Goal: Information Seeking & Learning: Learn about a topic

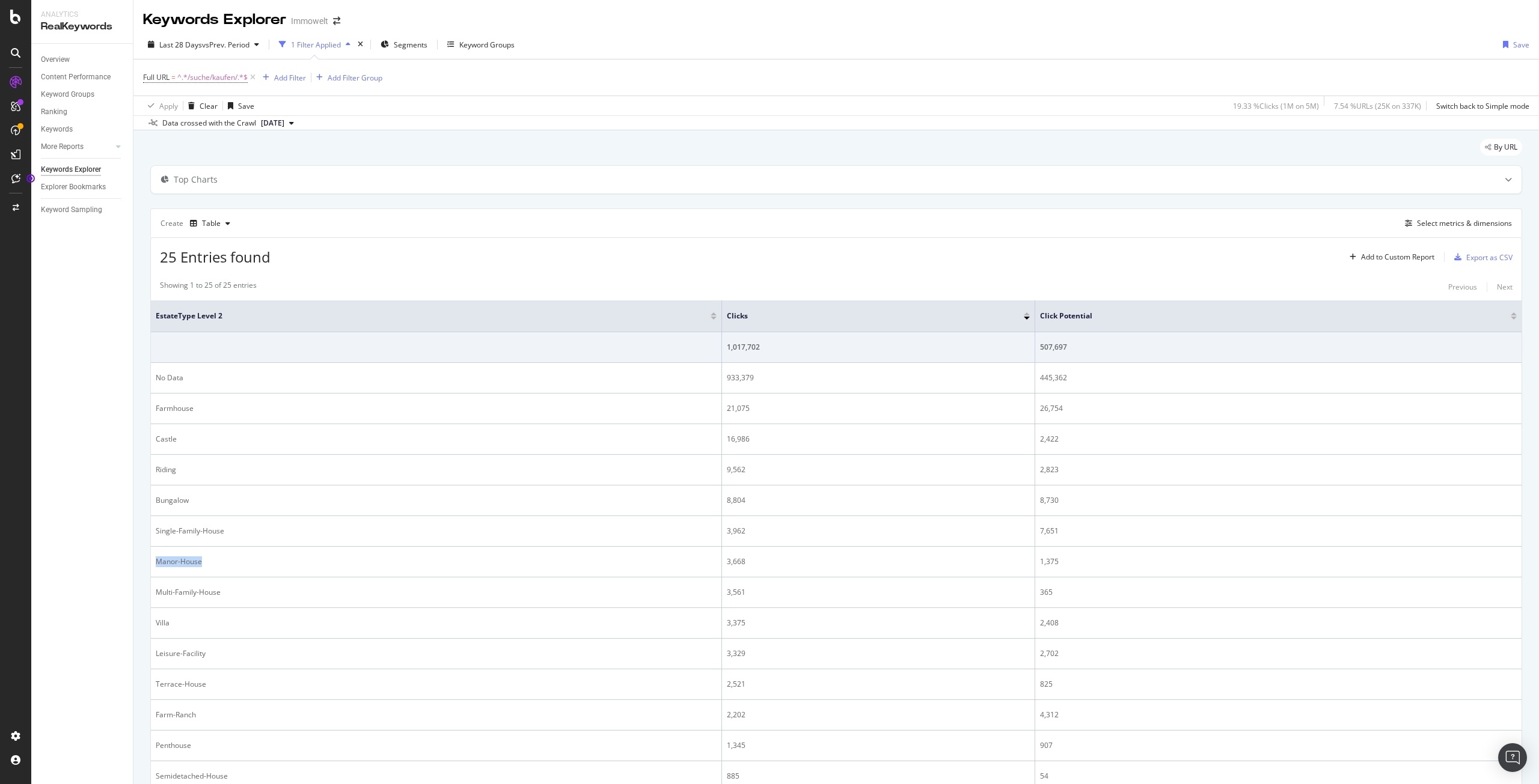
scroll to position [53, 0]
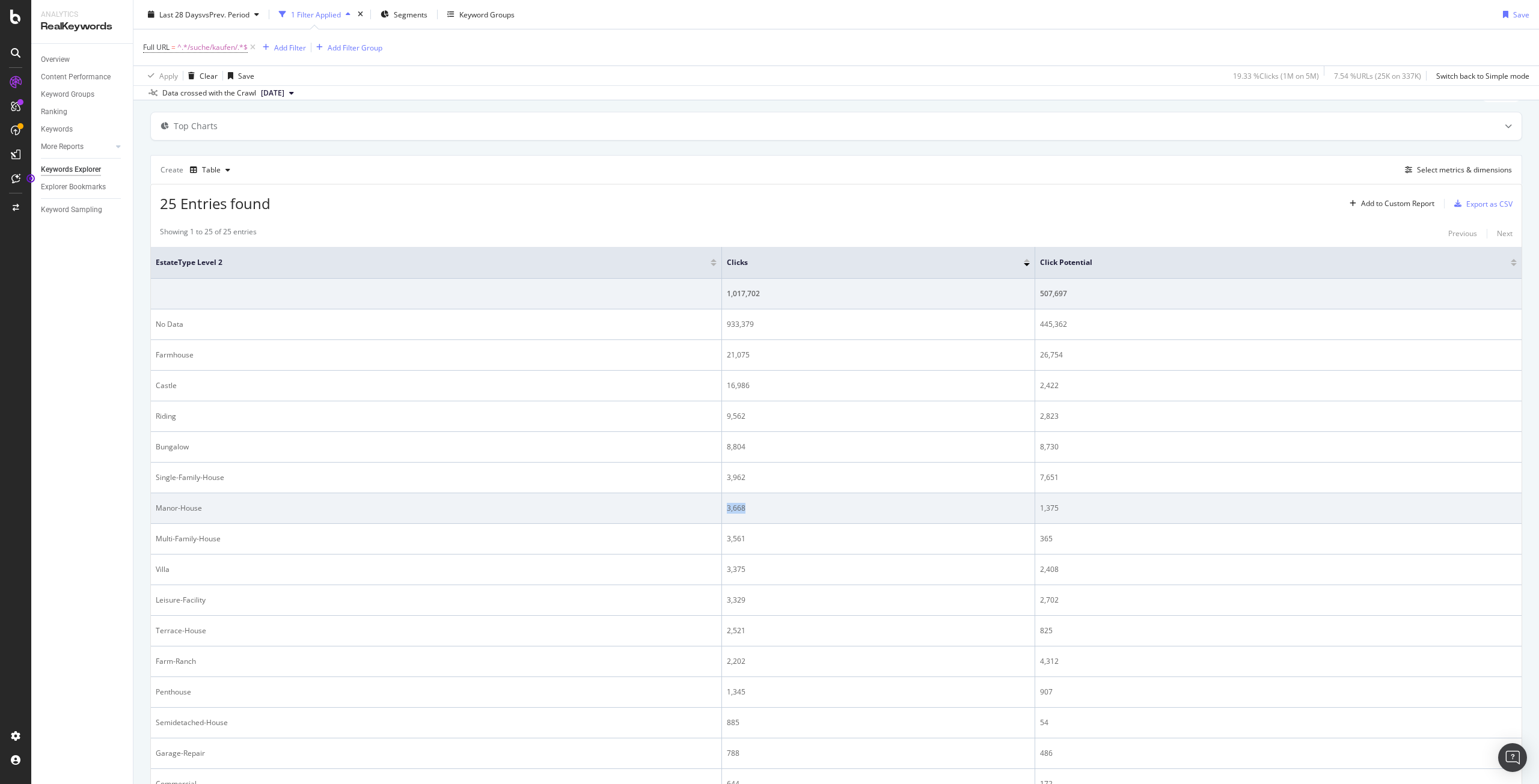
drag, startPoint x: 748, startPoint y: 513, endPoint x: 720, endPoint y: 516, distance: 28.2
click at [727, 512] on div "3,668" at bounding box center [877, 508] width 302 height 11
copy div "3,668"
drag, startPoint x: 1060, startPoint y: 503, endPoint x: 1031, endPoint y: 505, distance: 29.1
click at [1036, 505] on td "1,375" at bounding box center [1278, 508] width 486 height 30
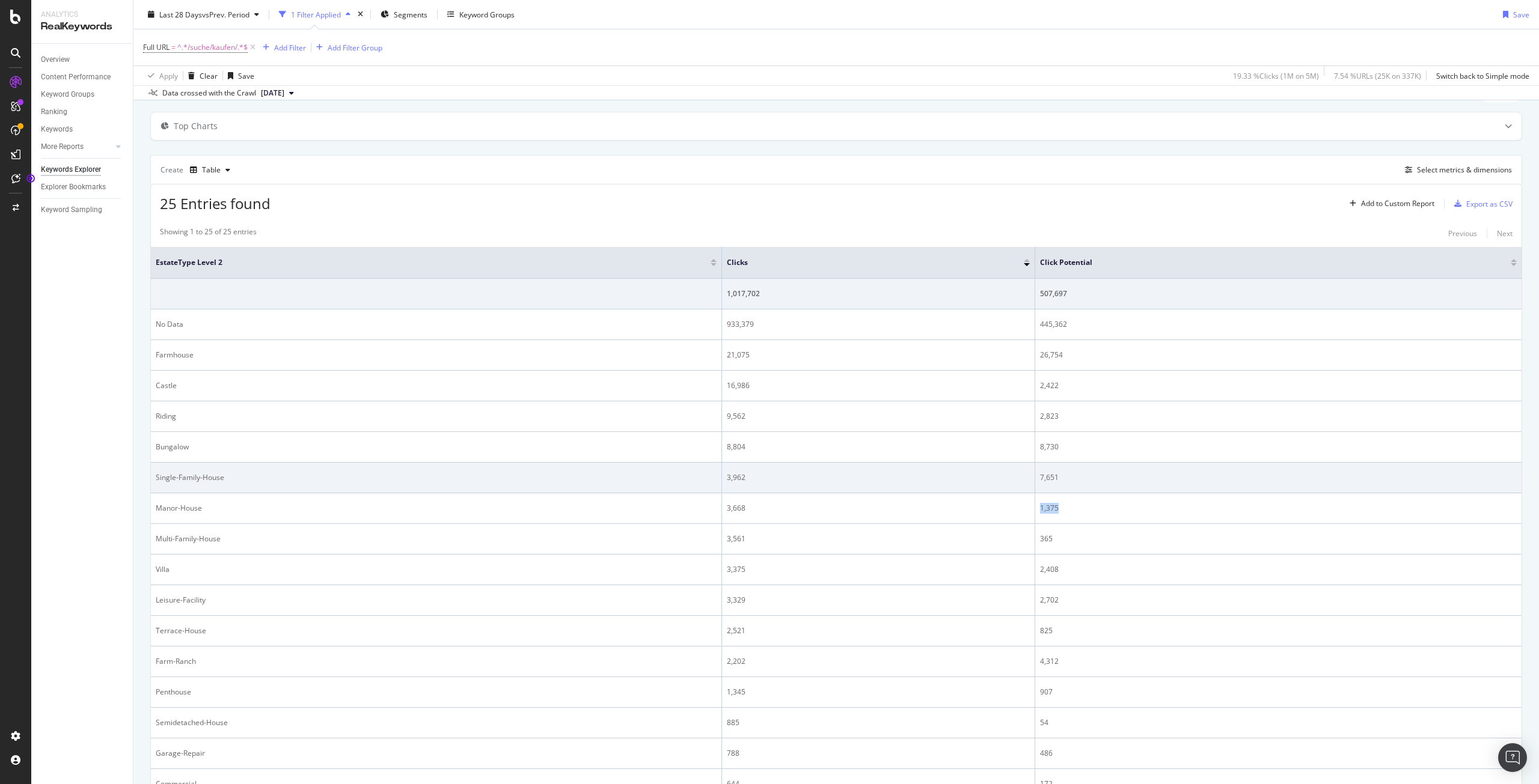
copy div "1,375"
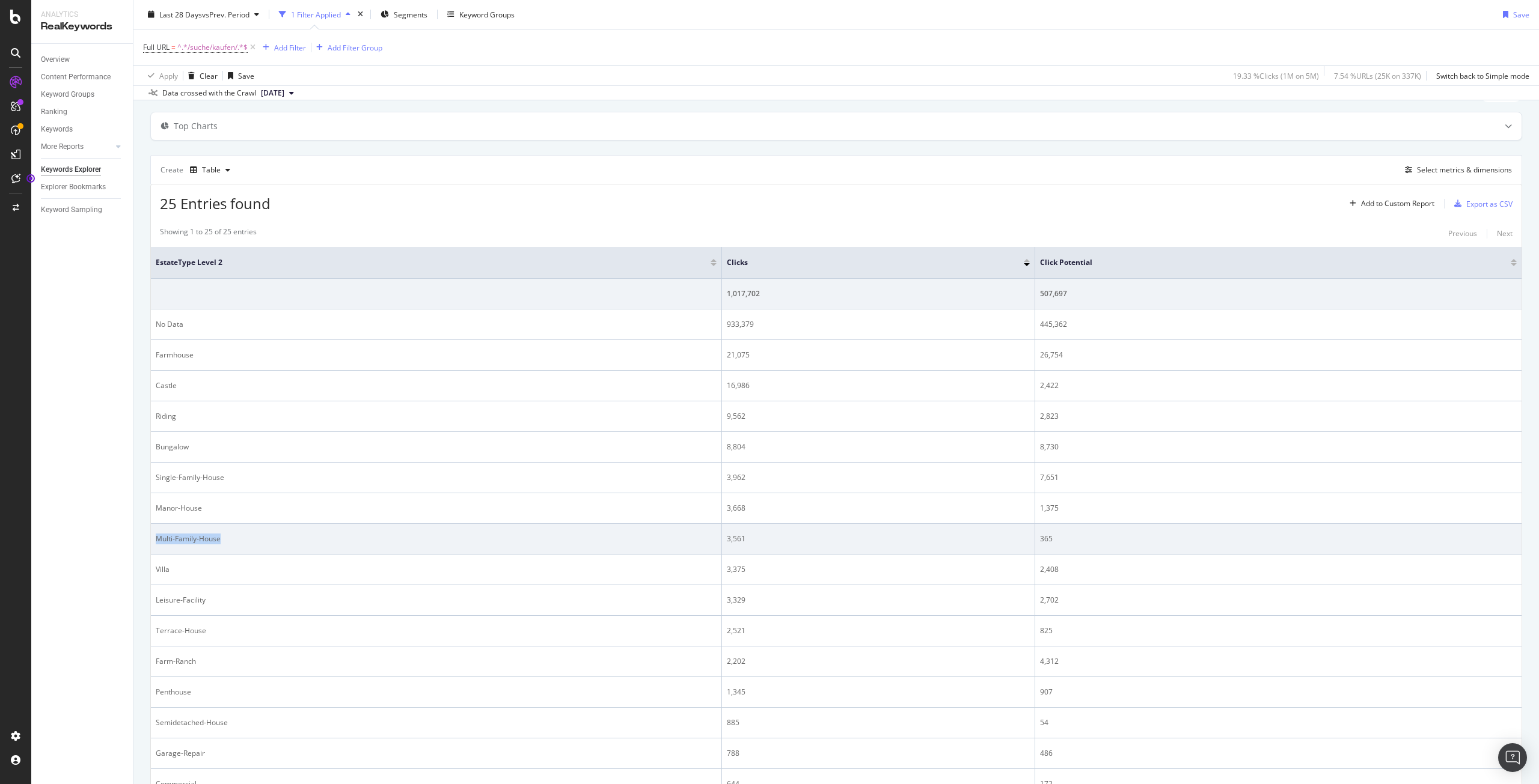
drag, startPoint x: 239, startPoint y: 535, endPoint x: 157, endPoint y: 535, distance: 82.0
click at [157, 535] on div "Multi-Family-House" at bounding box center [436, 539] width 561 height 11
drag, startPoint x: 766, startPoint y: 540, endPoint x: 722, endPoint y: 537, distance: 44.1
click at [722, 537] on td "3,561" at bounding box center [878, 540] width 313 height 30
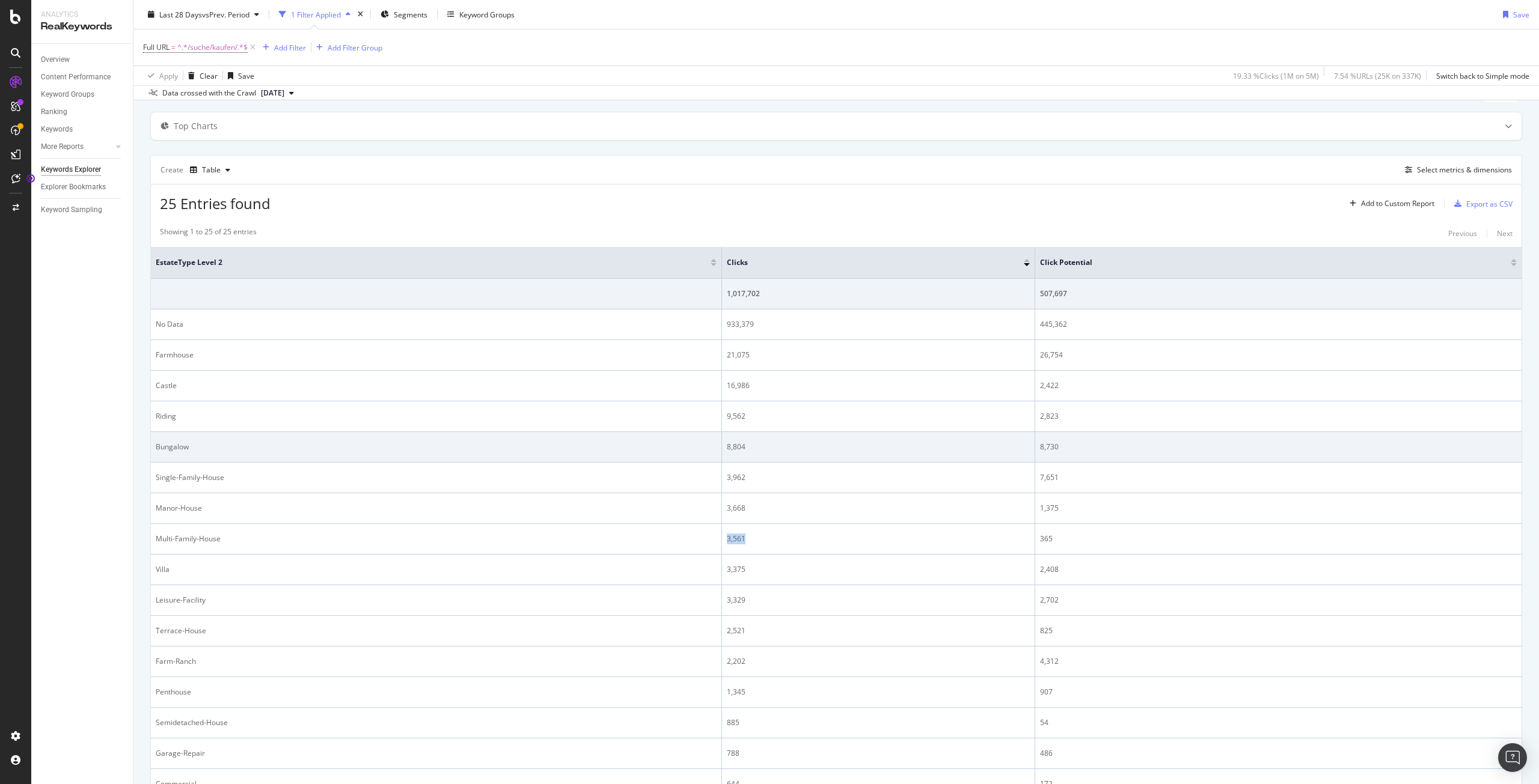
copy div "3,561"
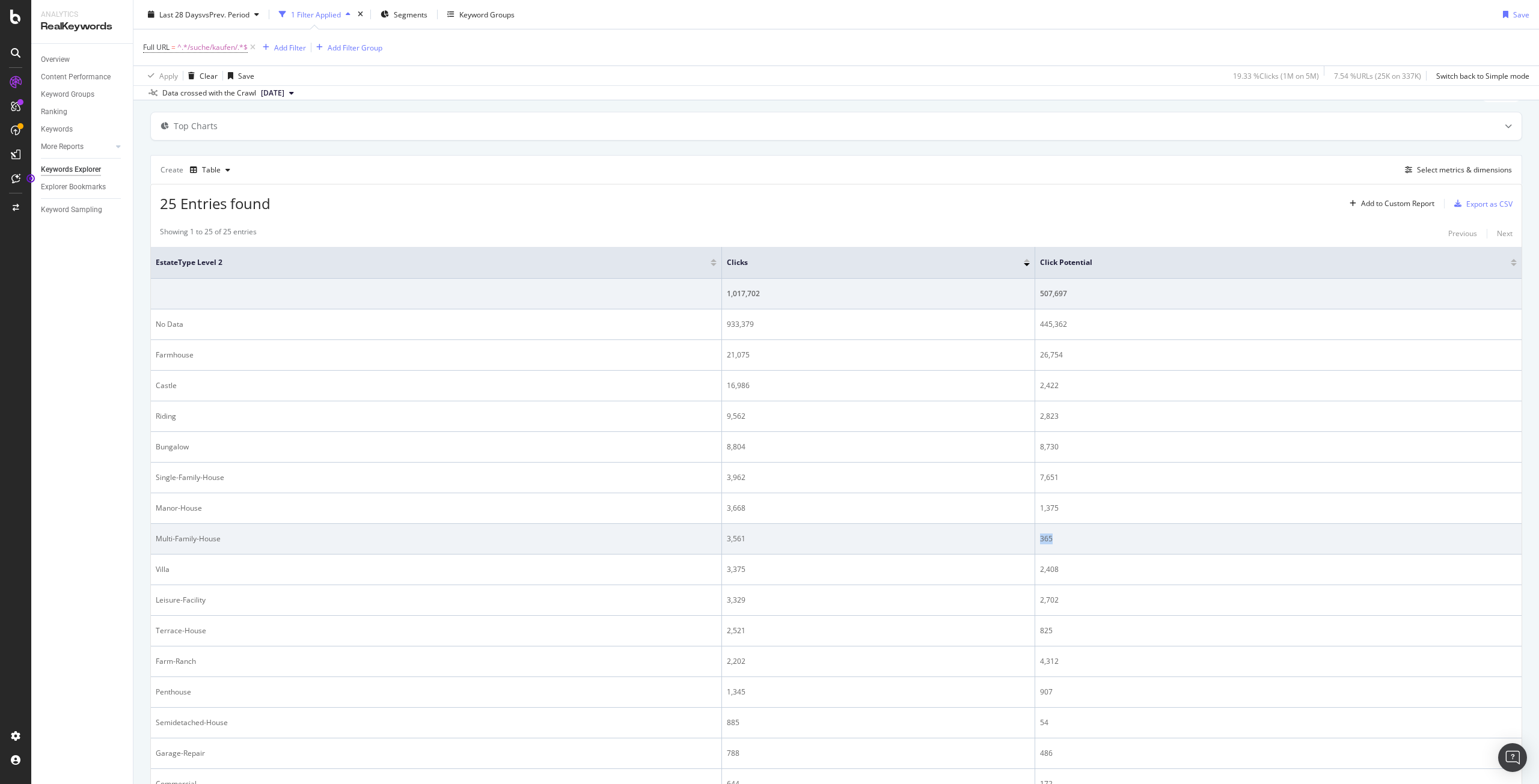
drag, startPoint x: 1050, startPoint y: 539, endPoint x: 1033, endPoint y: 535, distance: 17.5
click at [1040, 535] on div "365" at bounding box center [1278, 539] width 477 height 11
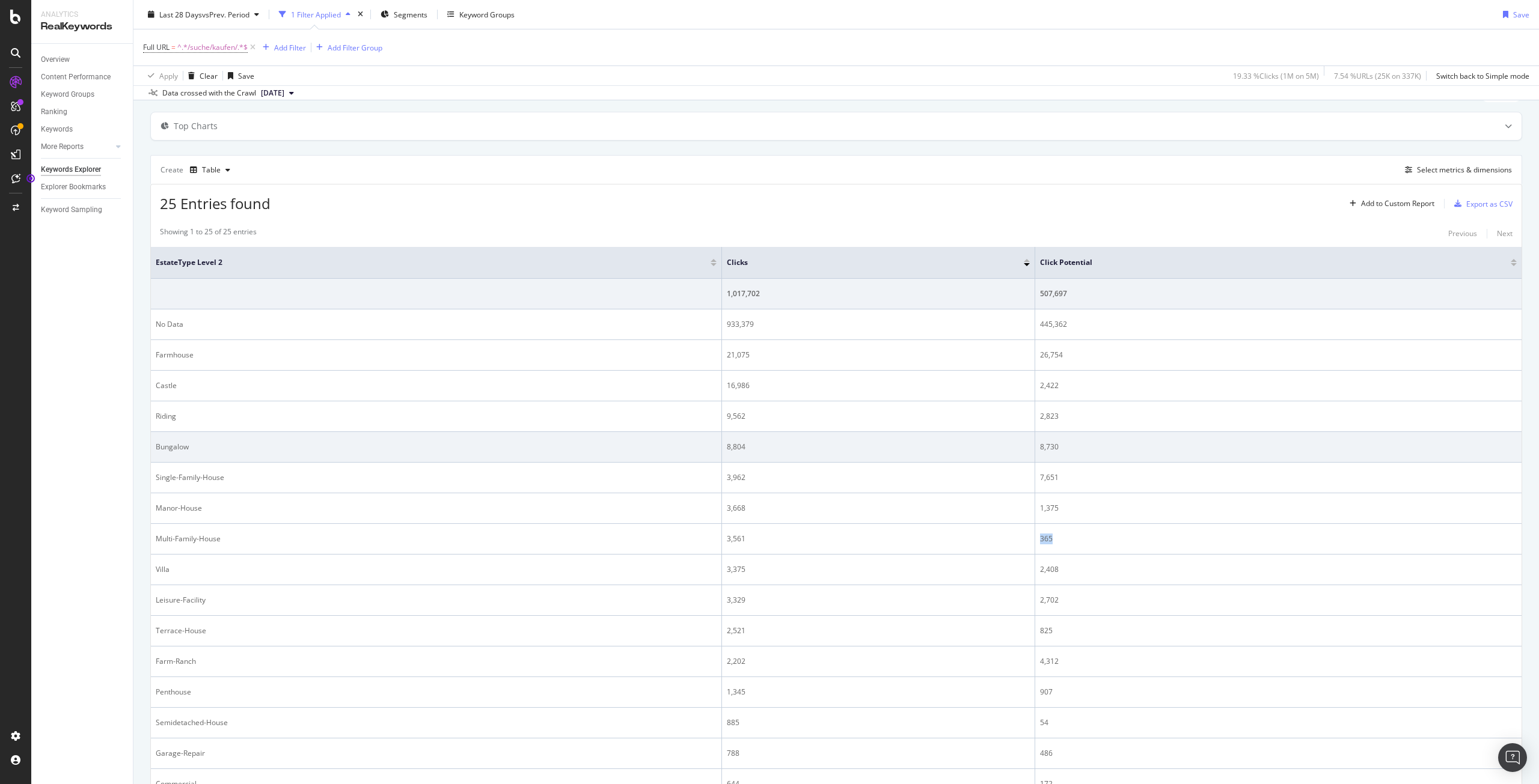
copy div "365"
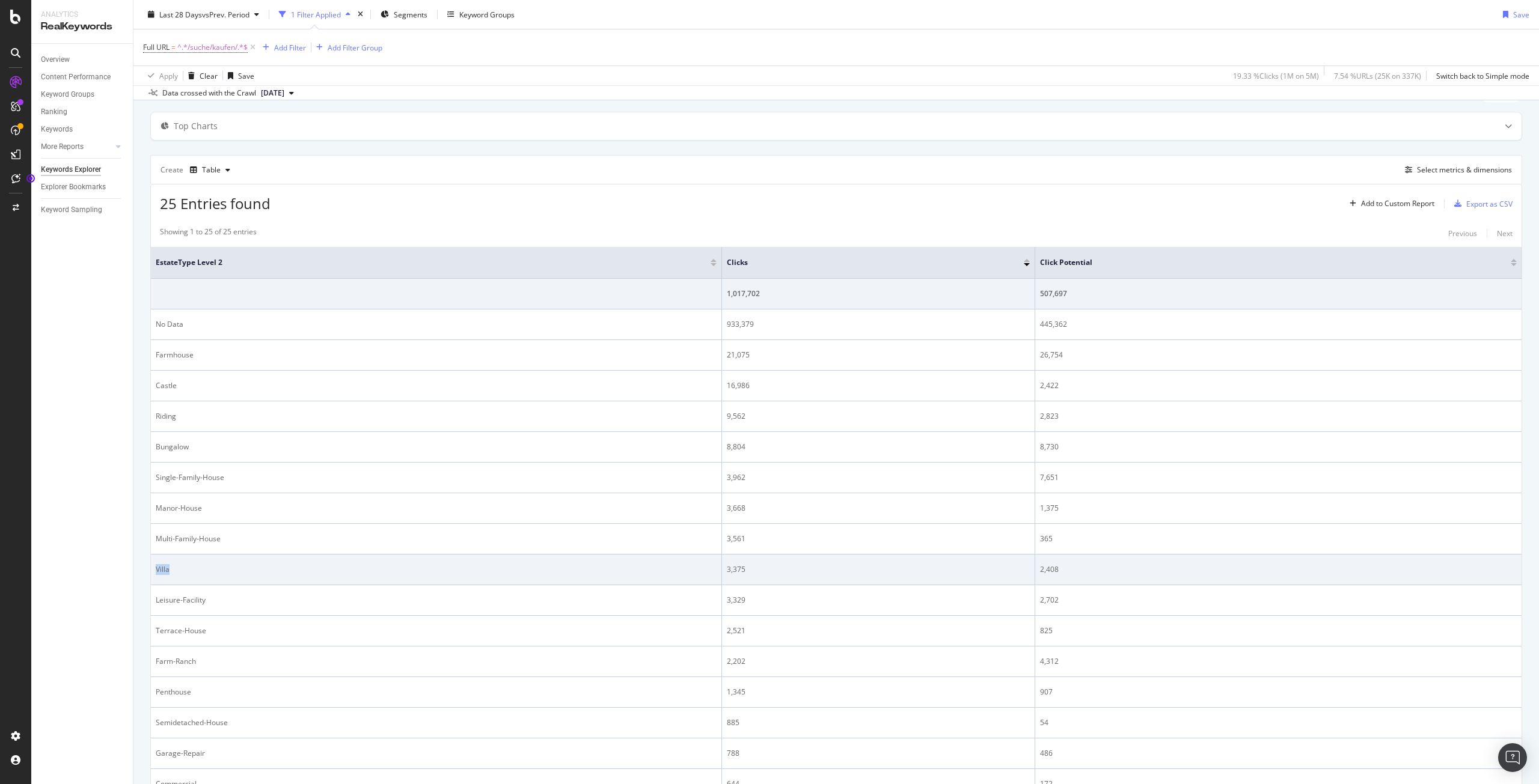
drag, startPoint x: 213, startPoint y: 569, endPoint x: 151, endPoint y: 570, distance: 62.0
click at [151, 570] on td "Villa" at bounding box center [436, 570] width 571 height 30
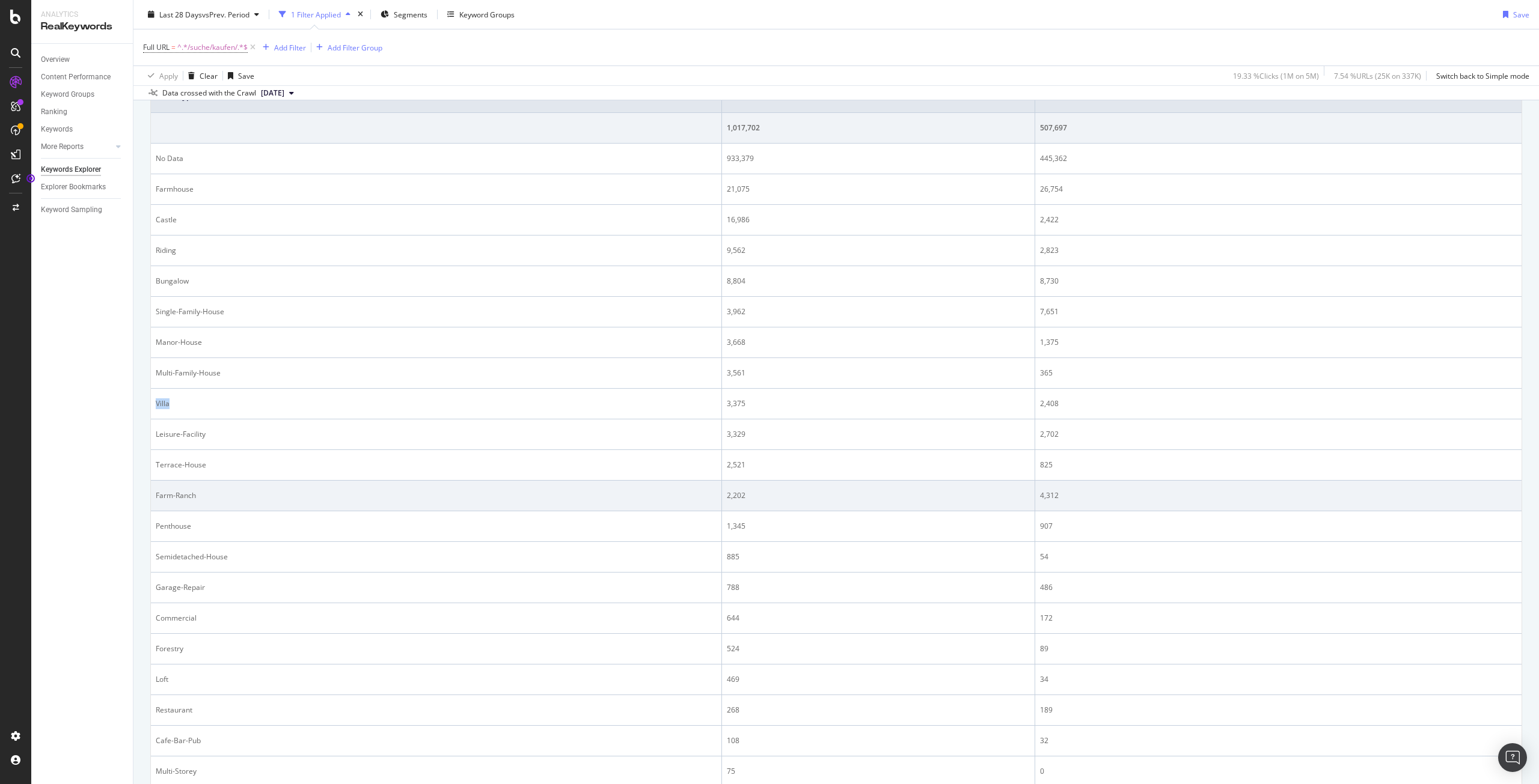
scroll to position [293, 0]
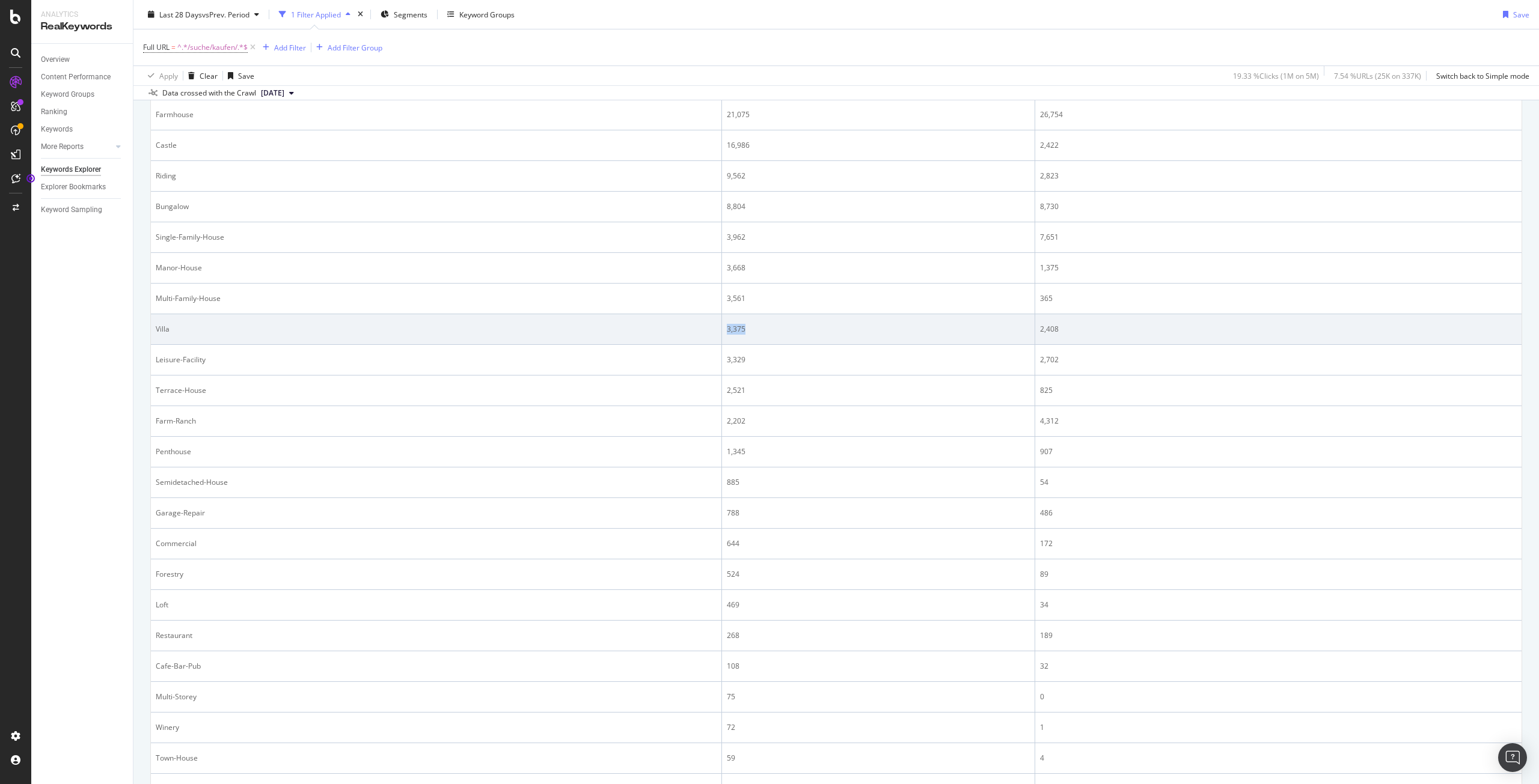
drag, startPoint x: 749, startPoint y: 328, endPoint x: 724, endPoint y: 327, distance: 25.0
click at [727, 327] on div "3,375" at bounding box center [877, 329] width 302 height 11
copy div "3,375"
drag, startPoint x: 1034, startPoint y: 330, endPoint x: 1053, endPoint y: 328, distance: 19.1
click at [1053, 328] on div "2,408" at bounding box center [1278, 329] width 477 height 11
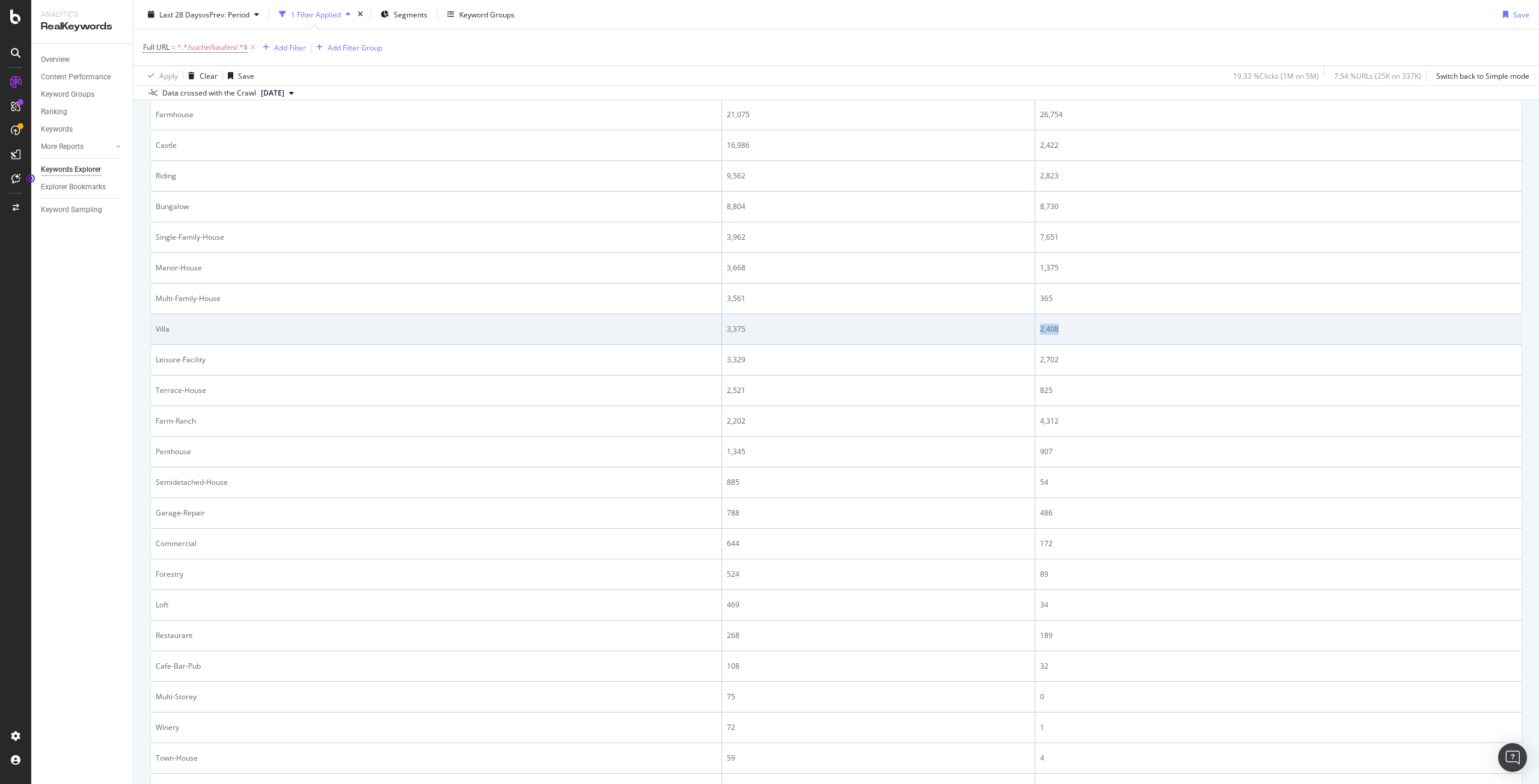
copy div "2,408"
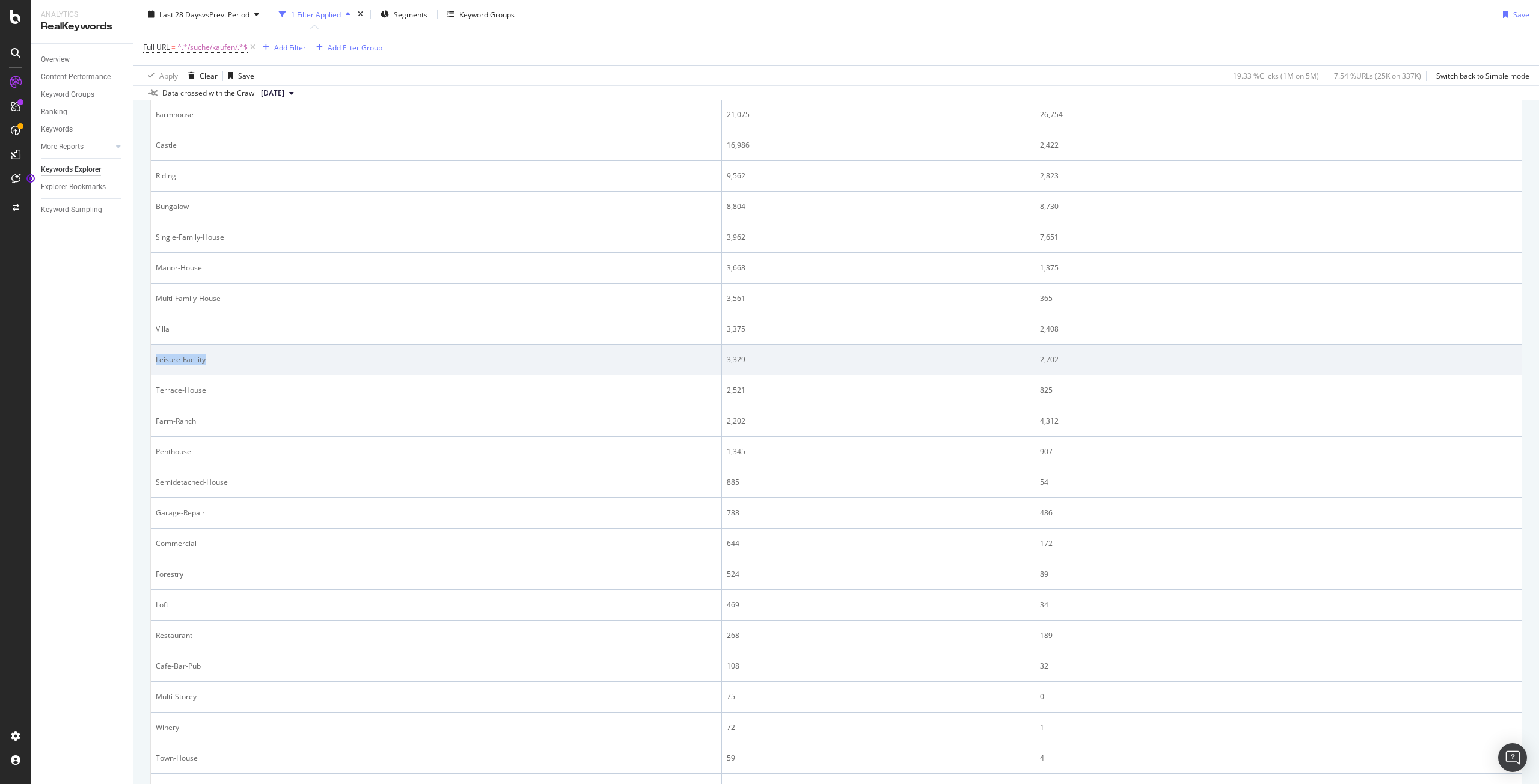
drag, startPoint x: 238, startPoint y: 365, endPoint x: 157, endPoint y: 360, distance: 81.2
click at [157, 360] on td "Leisure-Facility" at bounding box center [436, 360] width 571 height 30
copy div "Leisure-Facility"
drag, startPoint x: 761, startPoint y: 356, endPoint x: 723, endPoint y: 359, distance: 38.1
click at [727, 359] on div "3,329" at bounding box center [877, 359] width 302 height 11
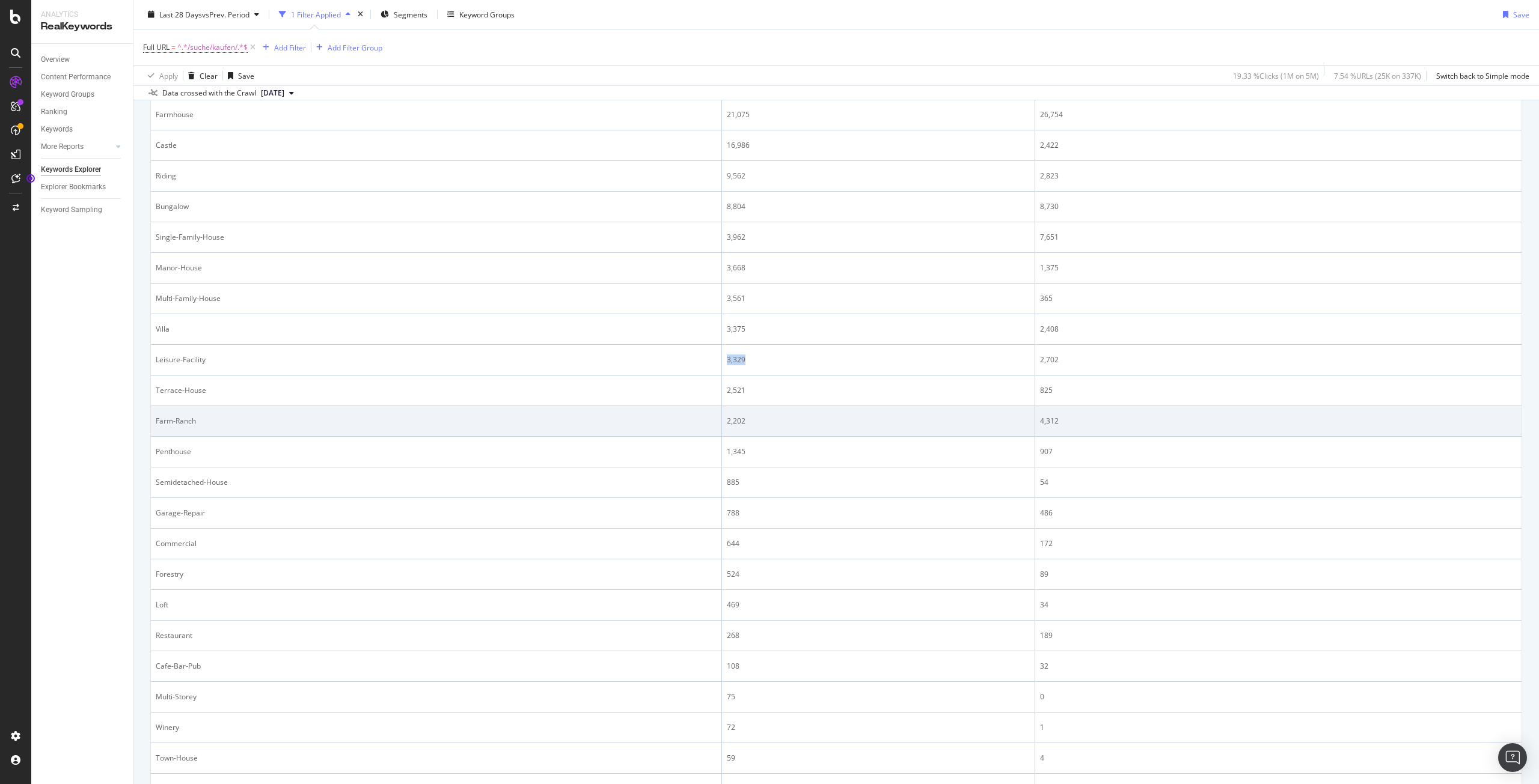
copy div "3,329"
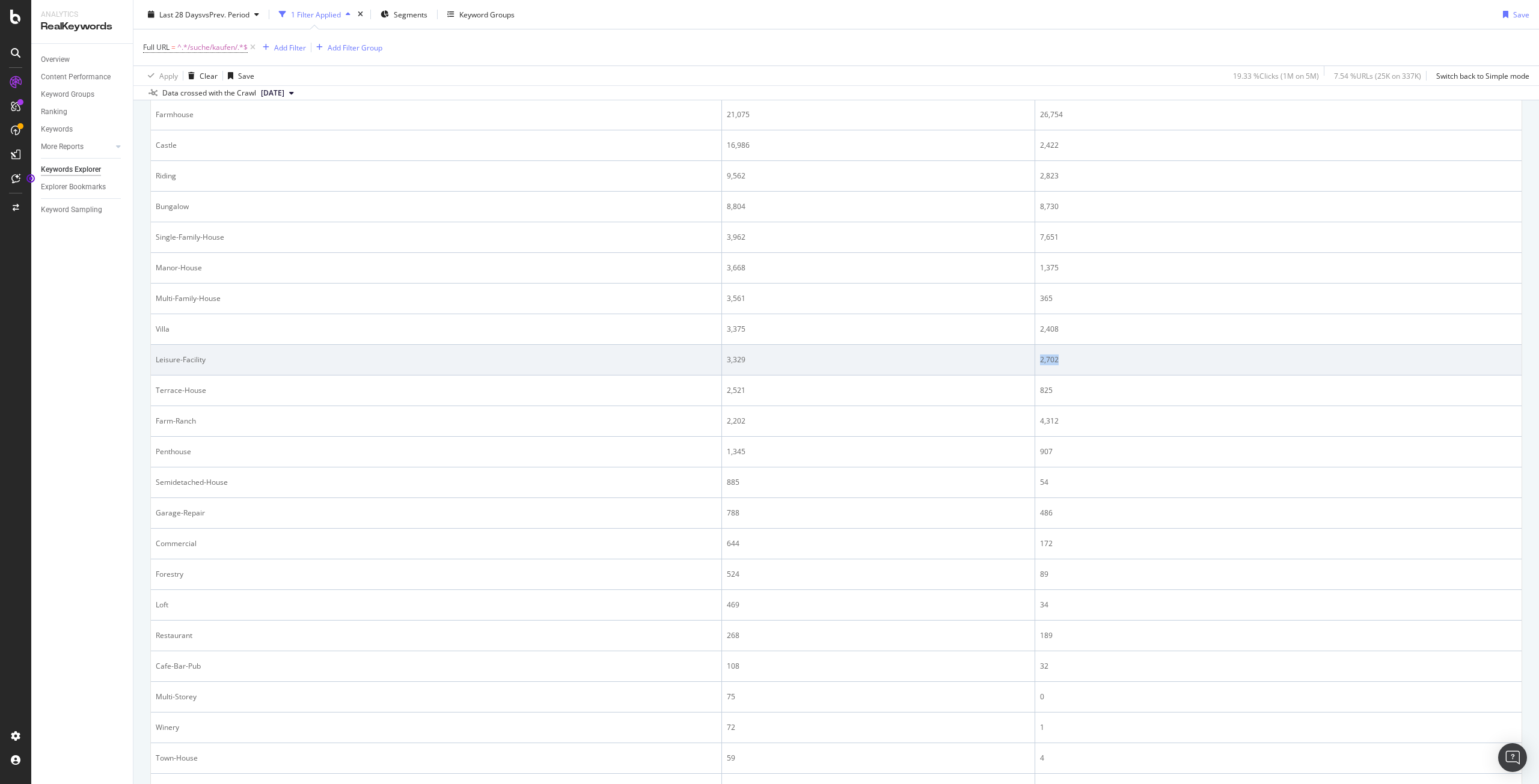
drag, startPoint x: 1091, startPoint y: 360, endPoint x: 1033, endPoint y: 356, distance: 58.1
click at [1040, 356] on div "2,702" at bounding box center [1278, 359] width 477 height 11
copy div "2,702"
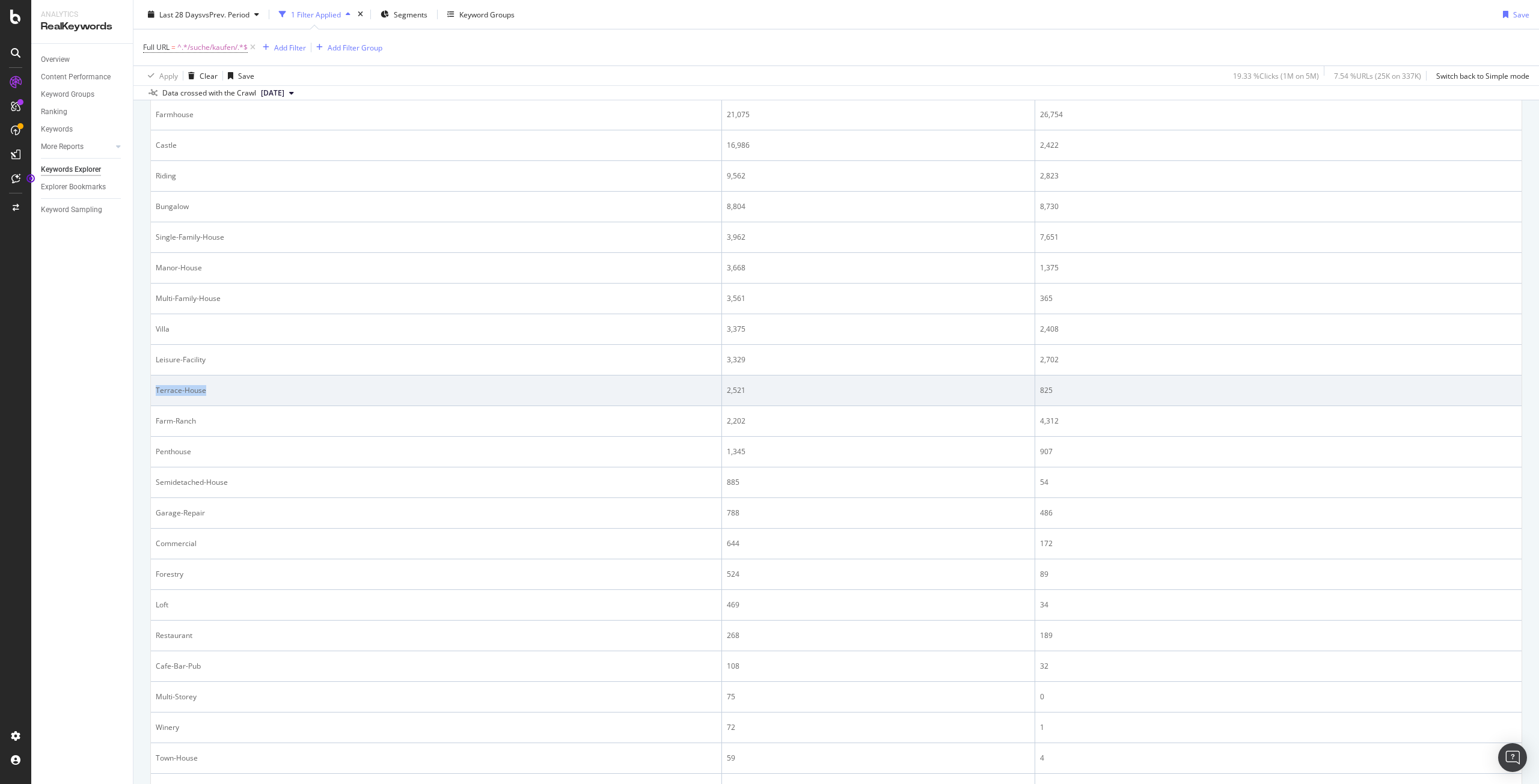
drag, startPoint x: 248, startPoint y: 394, endPoint x: 157, endPoint y: 388, distance: 91.2
click at [157, 388] on div "Terrace-House" at bounding box center [436, 390] width 561 height 11
copy div "Terrace-House"
drag, startPoint x: 761, startPoint y: 393, endPoint x: 739, endPoint y: 393, distance: 22.0
click at [724, 383] on td "2,521" at bounding box center [878, 391] width 313 height 30
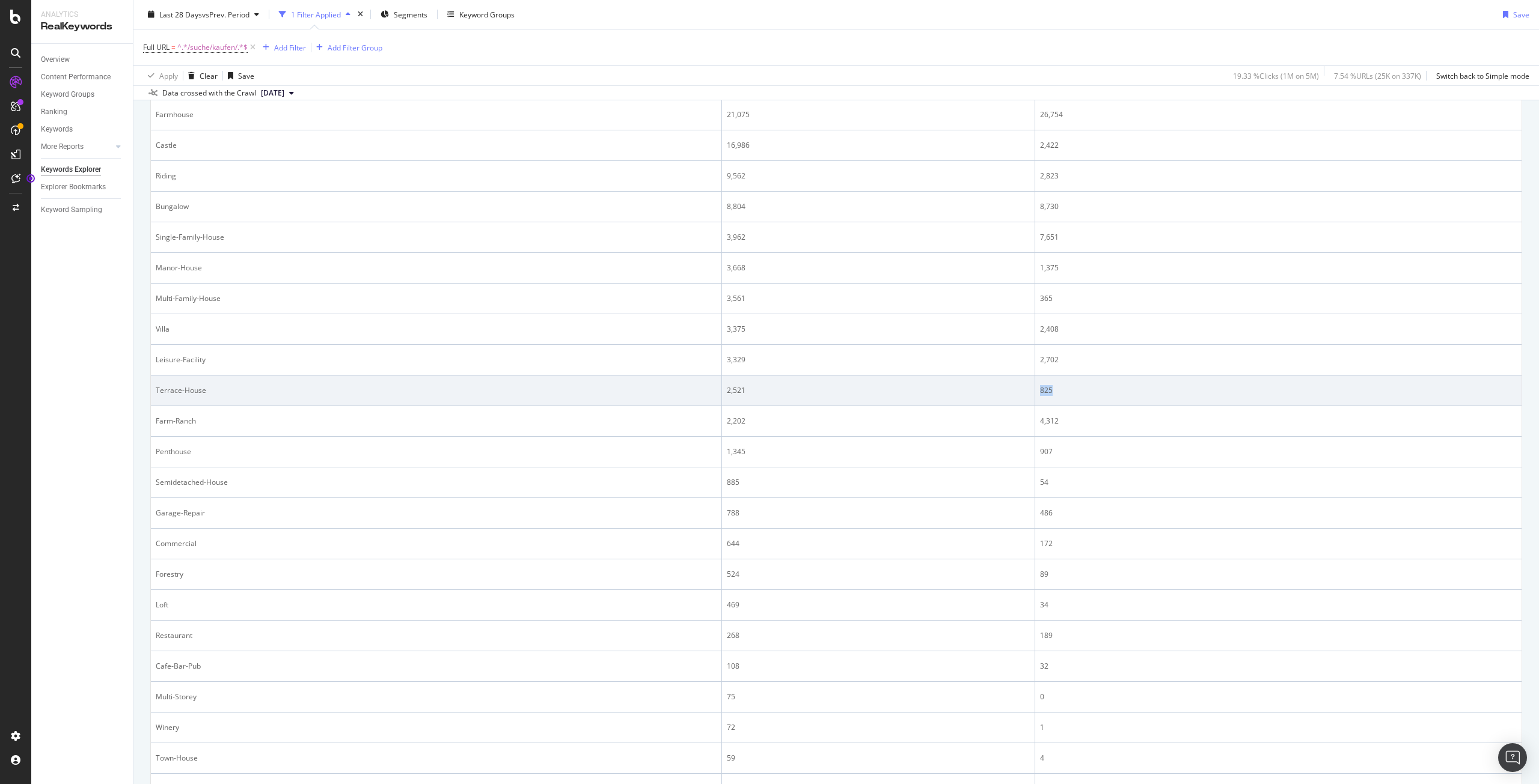
drag, startPoint x: 1054, startPoint y: 392, endPoint x: 1034, endPoint y: 390, distance: 20.1
click at [1040, 390] on div "825" at bounding box center [1278, 390] width 477 height 11
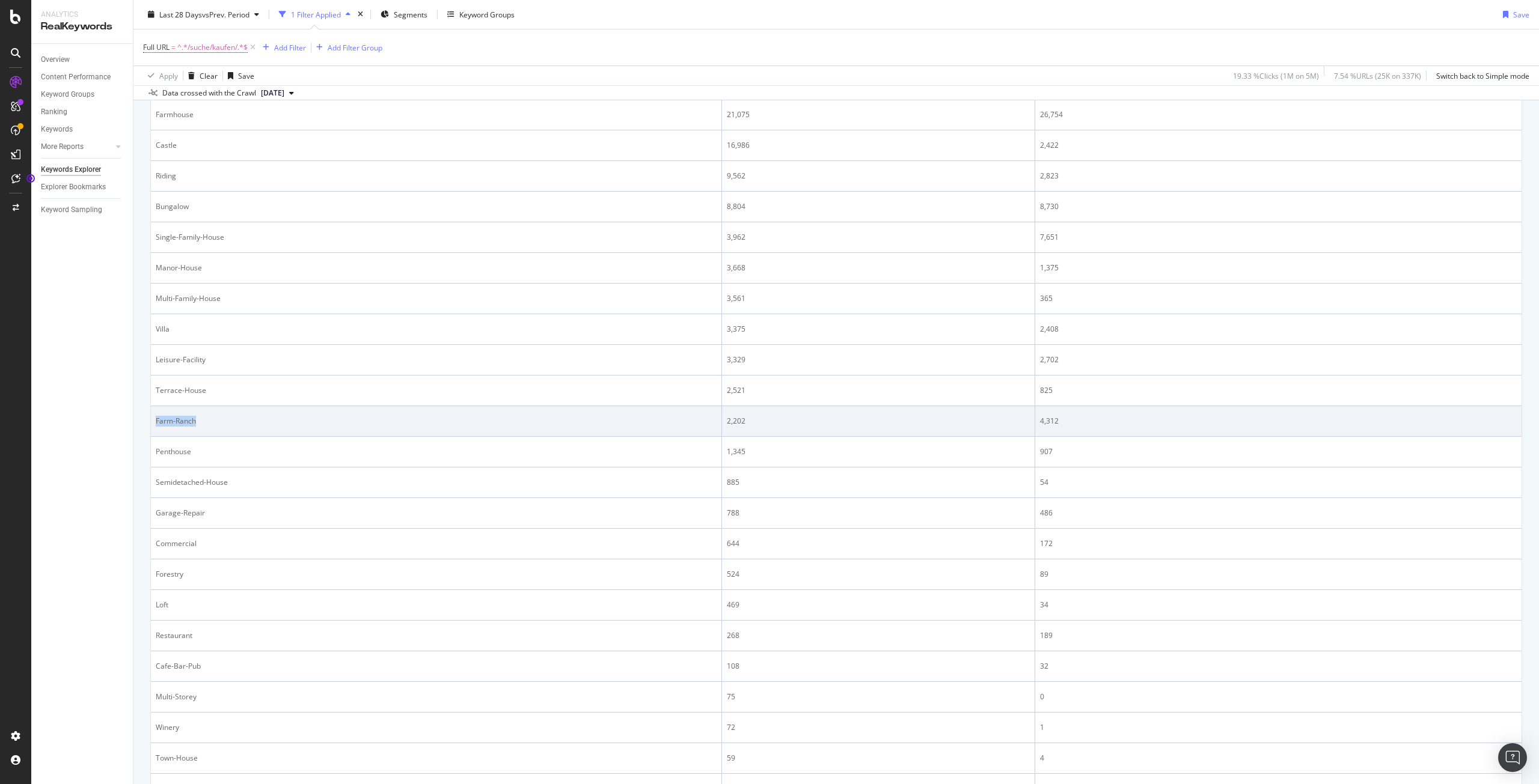
drag, startPoint x: 239, startPoint y: 420, endPoint x: 157, endPoint y: 419, distance: 82.0
click at [157, 419] on div "Farm-Ranch" at bounding box center [436, 421] width 561 height 11
drag, startPoint x: 755, startPoint y: 419, endPoint x: 722, endPoint y: 419, distance: 33.0
click at [722, 419] on td "2,202" at bounding box center [878, 421] width 313 height 30
drag, startPoint x: 1032, startPoint y: 421, endPoint x: 1053, endPoint y: 420, distance: 21.0
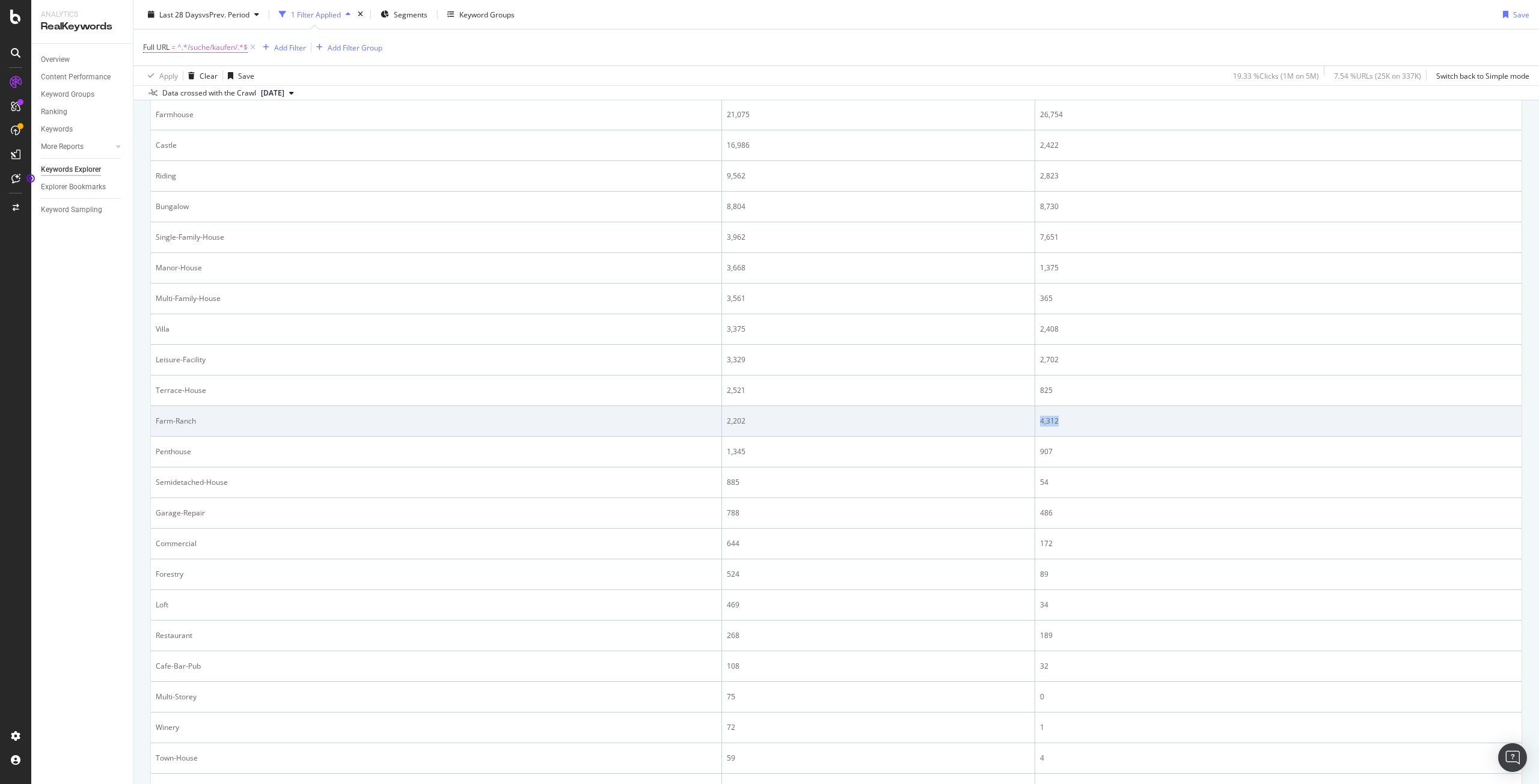
click at [1053, 420] on td "4,312" at bounding box center [1278, 421] width 486 height 30
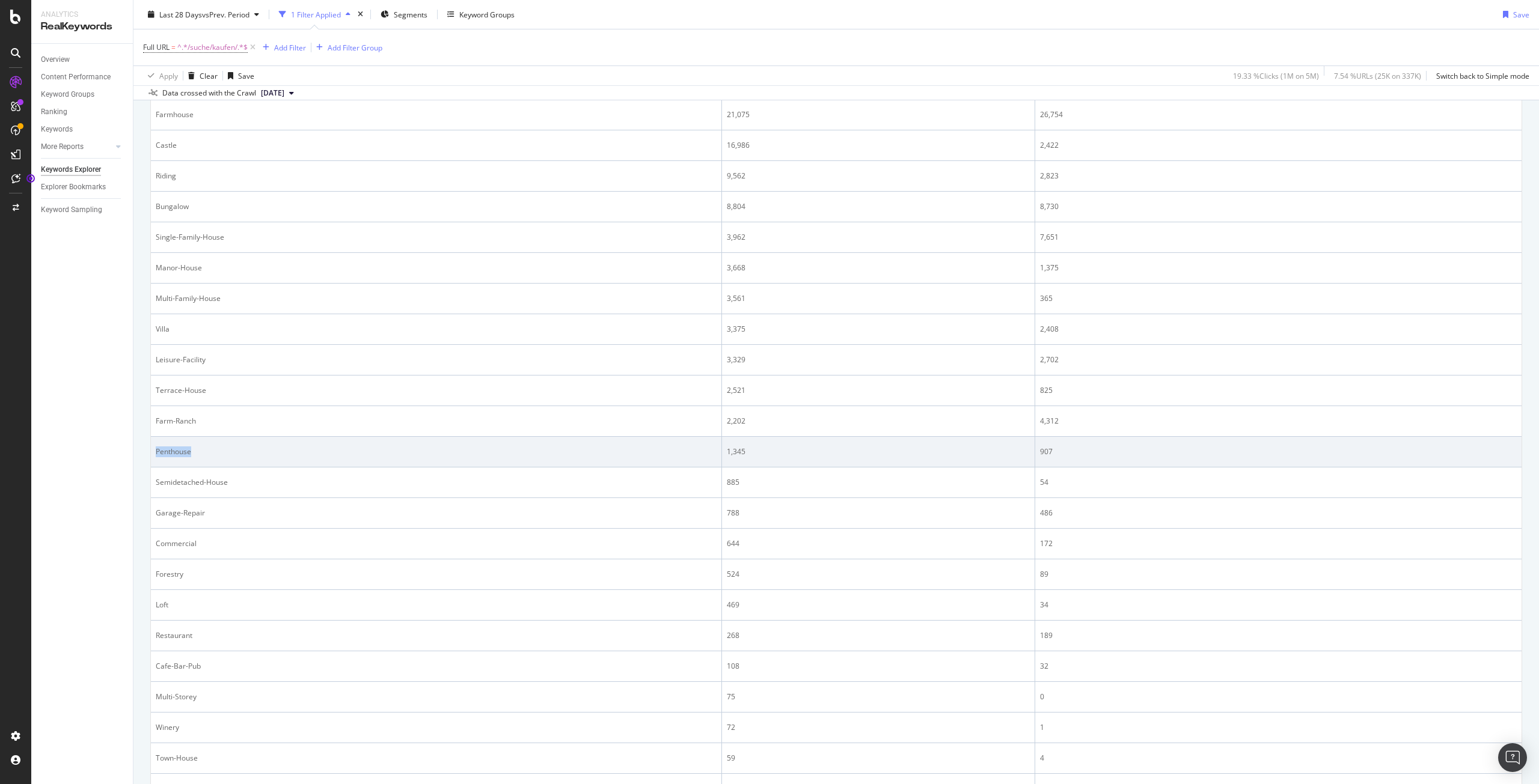
drag, startPoint x: 219, startPoint y: 452, endPoint x: 155, endPoint y: 456, distance: 64.1
click at [155, 456] on td "Penthouse" at bounding box center [436, 452] width 571 height 30
drag, startPoint x: 752, startPoint y: 457, endPoint x: 723, endPoint y: 452, distance: 29.4
click at [727, 452] on div "1,345" at bounding box center [877, 452] width 302 height 11
drag, startPoint x: 1058, startPoint y: 454, endPoint x: 1031, endPoint y: 448, distance: 27.7
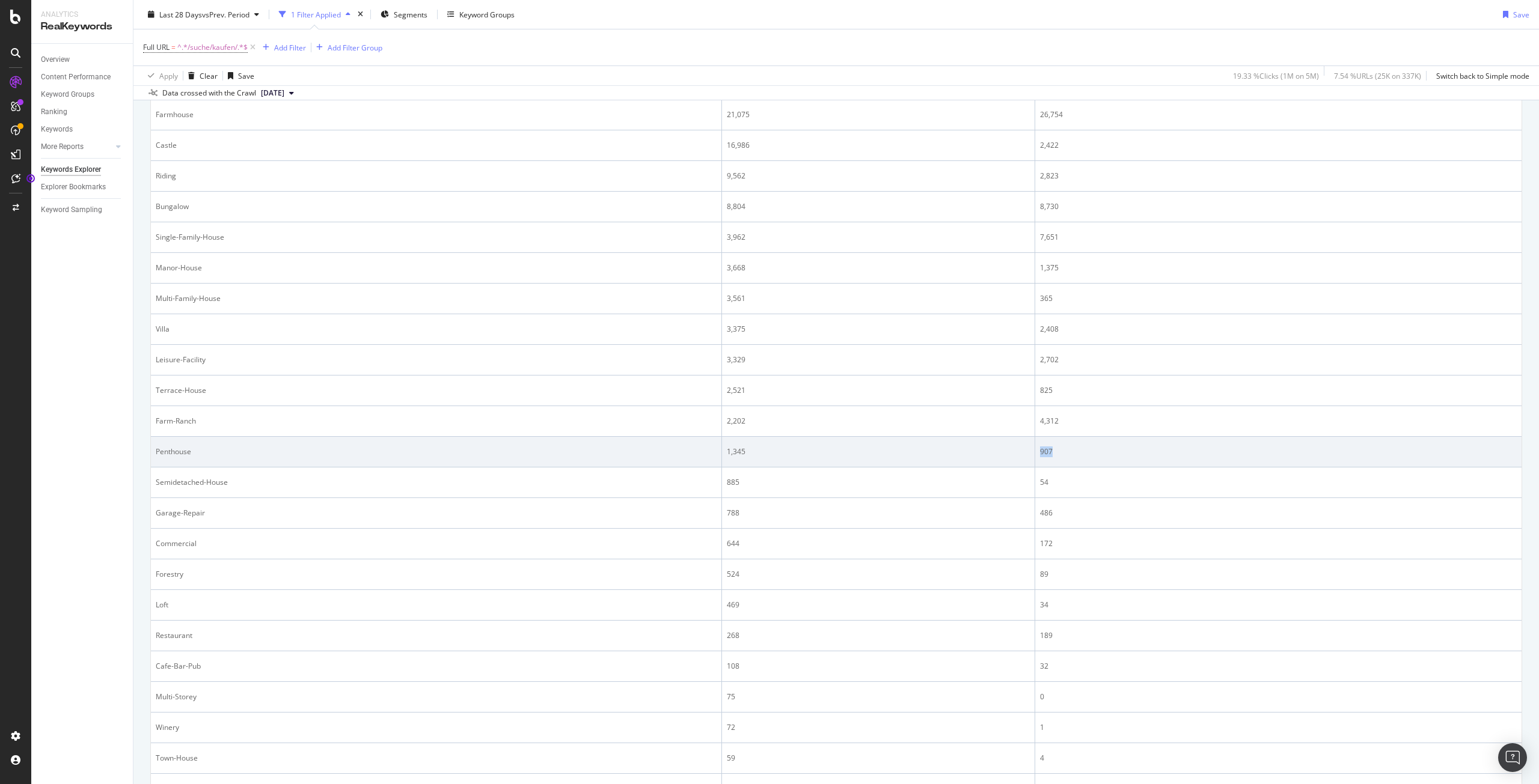
click at [1036, 448] on td "907" at bounding box center [1278, 452] width 486 height 30
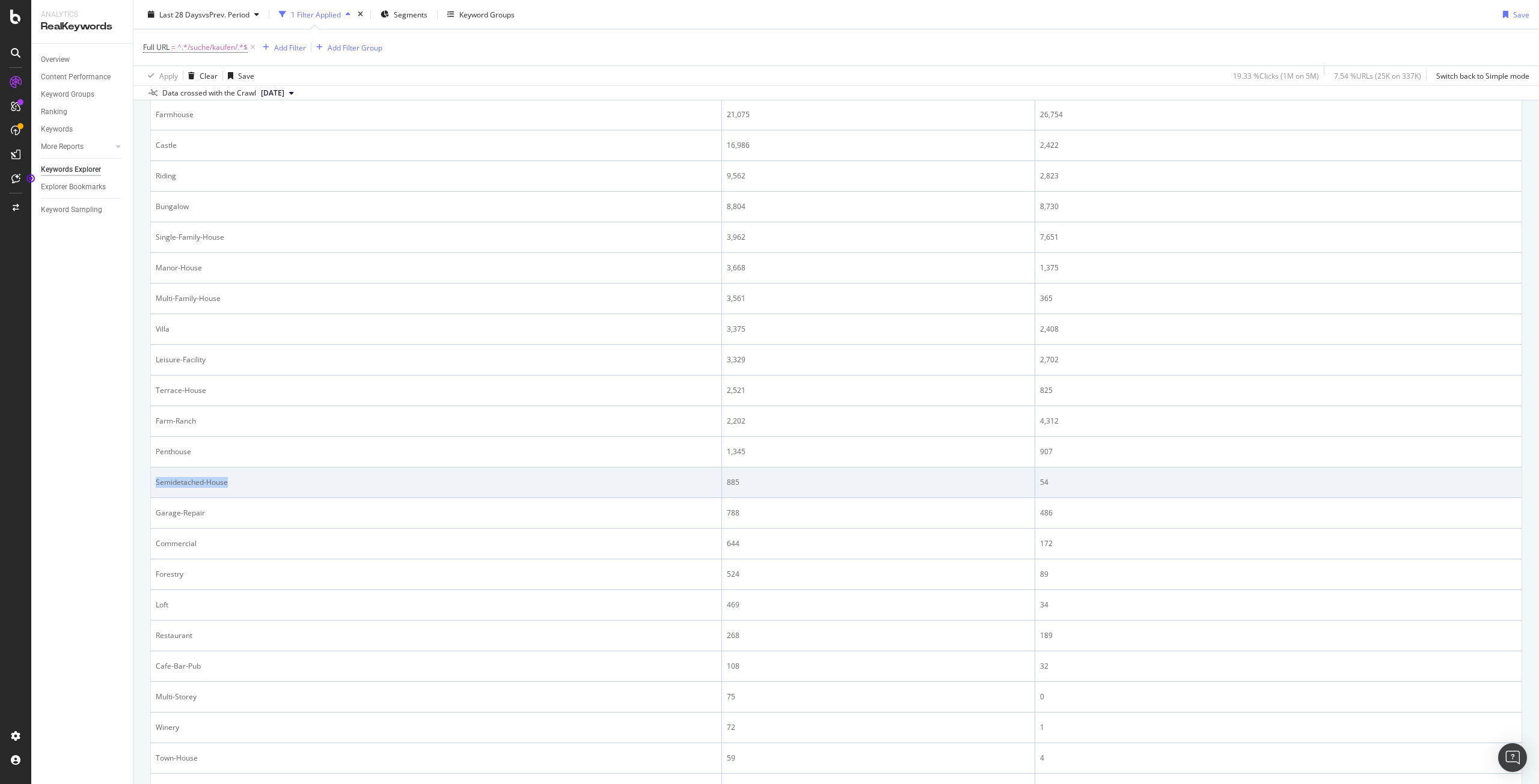
drag, startPoint x: 263, startPoint y: 491, endPoint x: 155, endPoint y: 480, distance: 108.6
click at [155, 480] on td "Semidetached-House" at bounding box center [436, 483] width 571 height 30
drag, startPoint x: 734, startPoint y: 484, endPoint x: 724, endPoint y: 480, distance: 10.8
click at [727, 480] on div "885" at bounding box center [877, 482] width 302 height 11
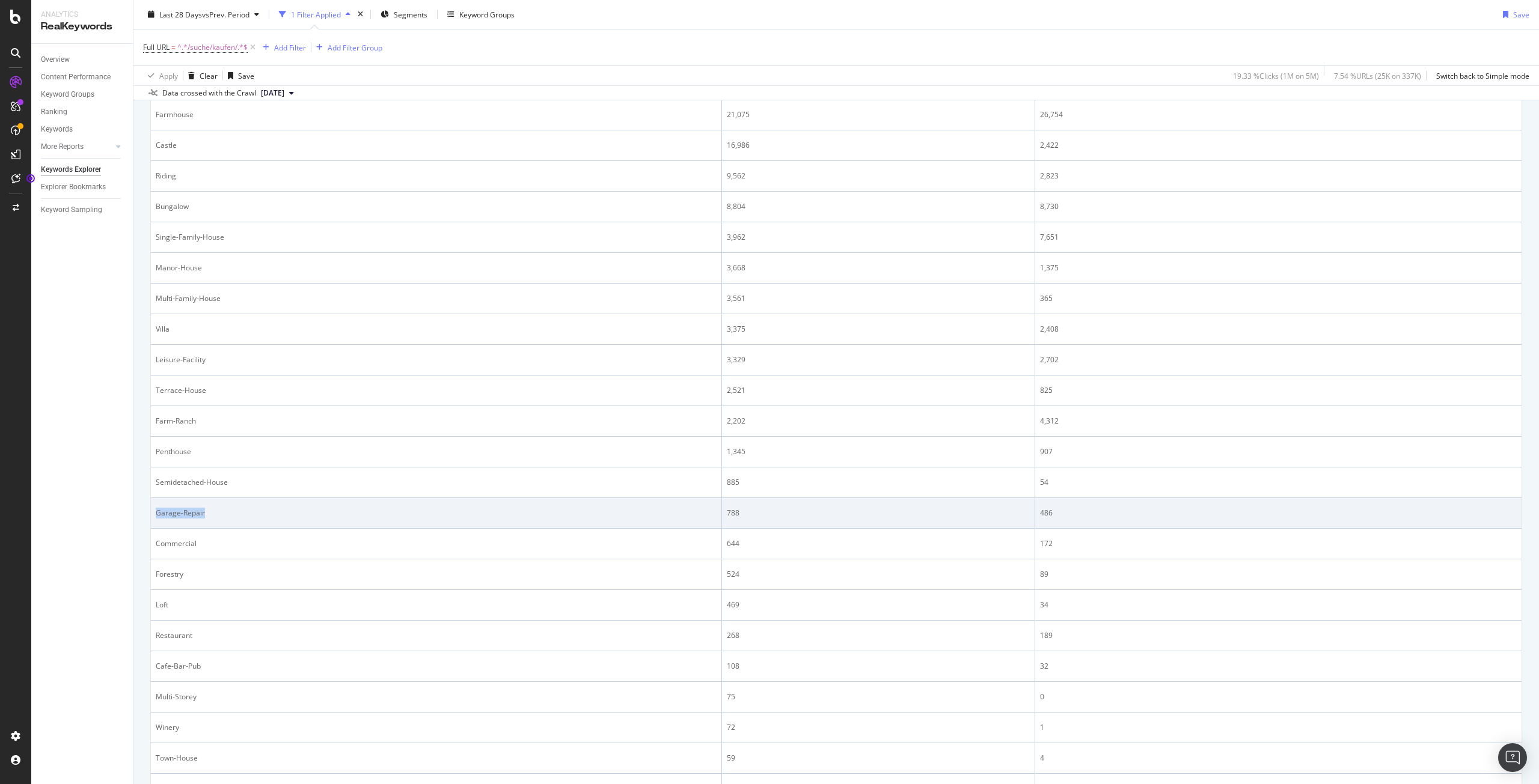
drag, startPoint x: 223, startPoint y: 516, endPoint x: 157, endPoint y: 513, distance: 66.1
click at [157, 513] on div "Garage-Repair" at bounding box center [436, 513] width 561 height 11
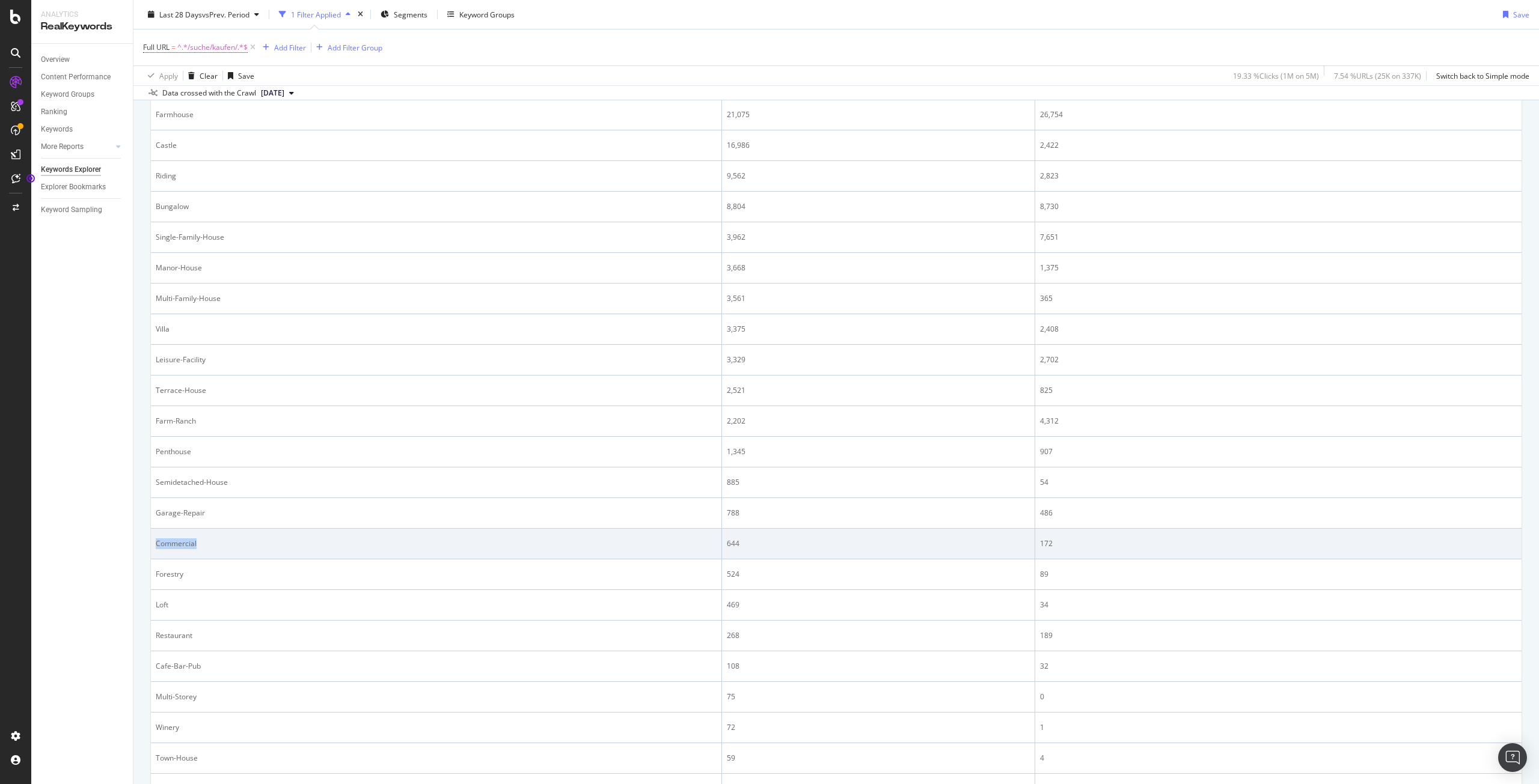
drag, startPoint x: 209, startPoint y: 551, endPoint x: 156, endPoint y: 546, distance: 53.2
click at [156, 546] on td "Commercial" at bounding box center [436, 544] width 571 height 30
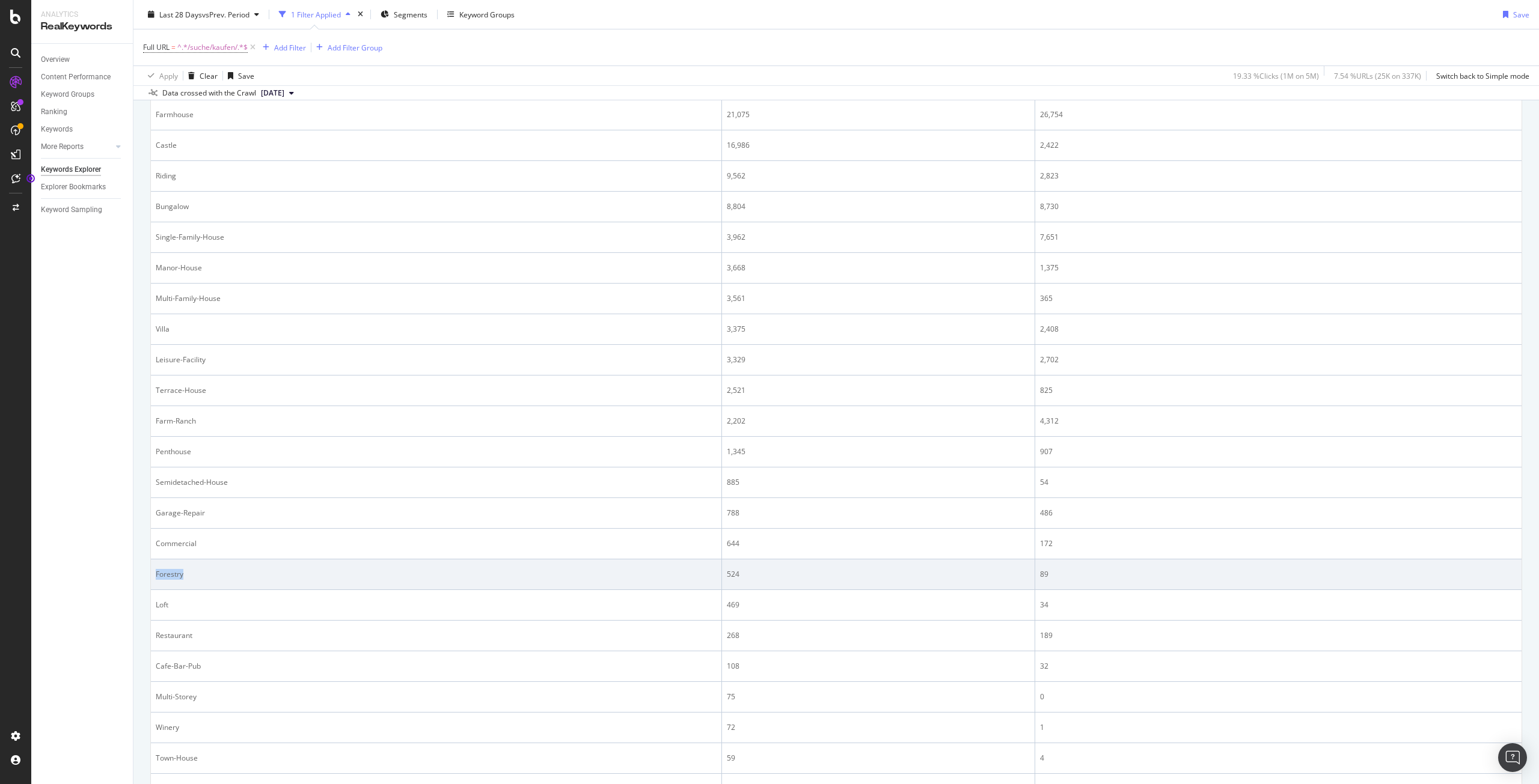
drag, startPoint x: 198, startPoint y: 574, endPoint x: 157, endPoint y: 571, distance: 41.1
click at [157, 571] on div "Forestry" at bounding box center [436, 574] width 561 height 11
drag, startPoint x: 749, startPoint y: 575, endPoint x: 724, endPoint y: 576, distance: 25.0
click at [727, 576] on div "524" at bounding box center [877, 574] width 302 height 11
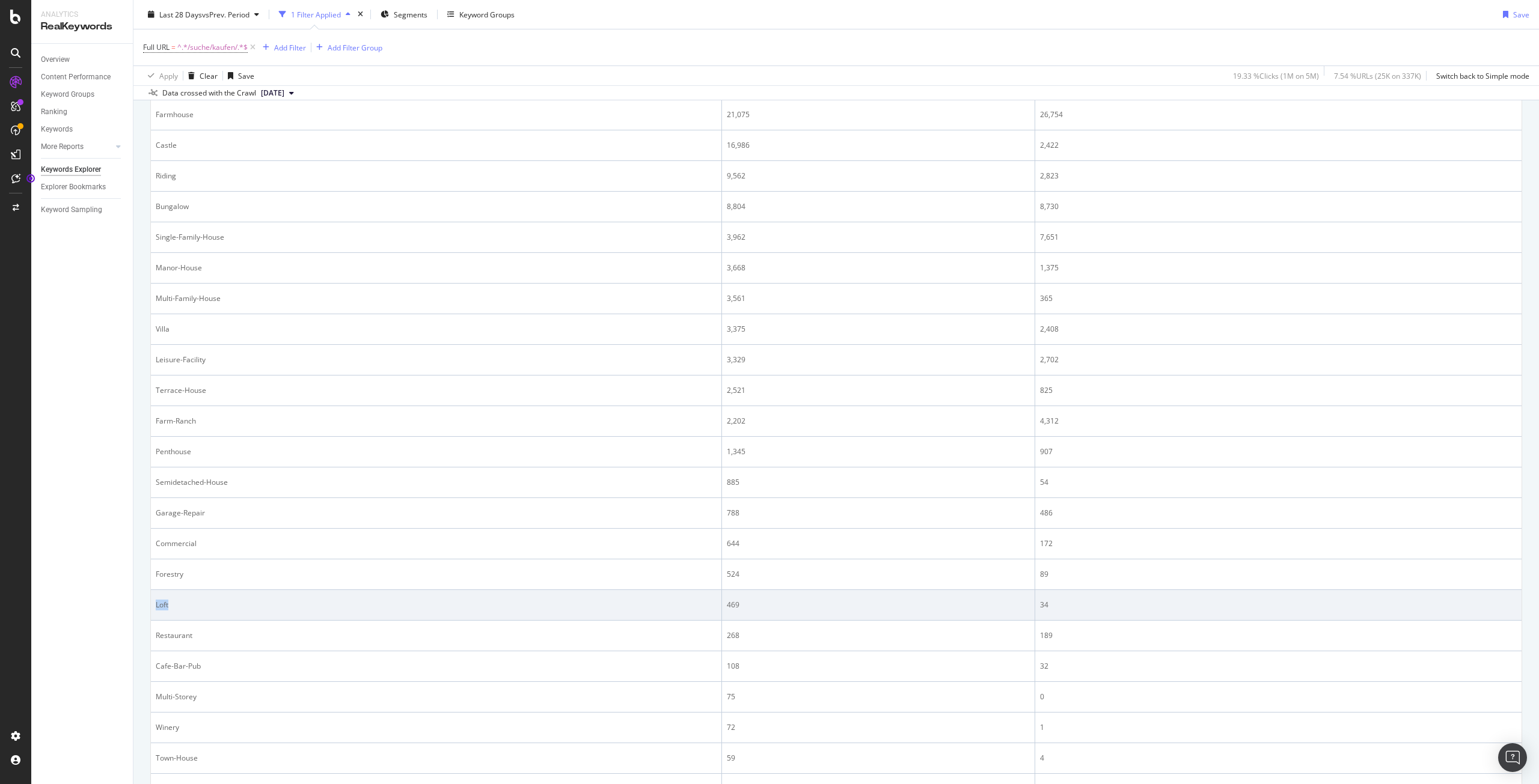
drag, startPoint x: 205, startPoint y: 603, endPoint x: 157, endPoint y: 606, distance: 48.1
click at [157, 606] on div "Loft" at bounding box center [436, 605] width 561 height 11
click at [727, 606] on div "469" at bounding box center [877, 605] width 302 height 11
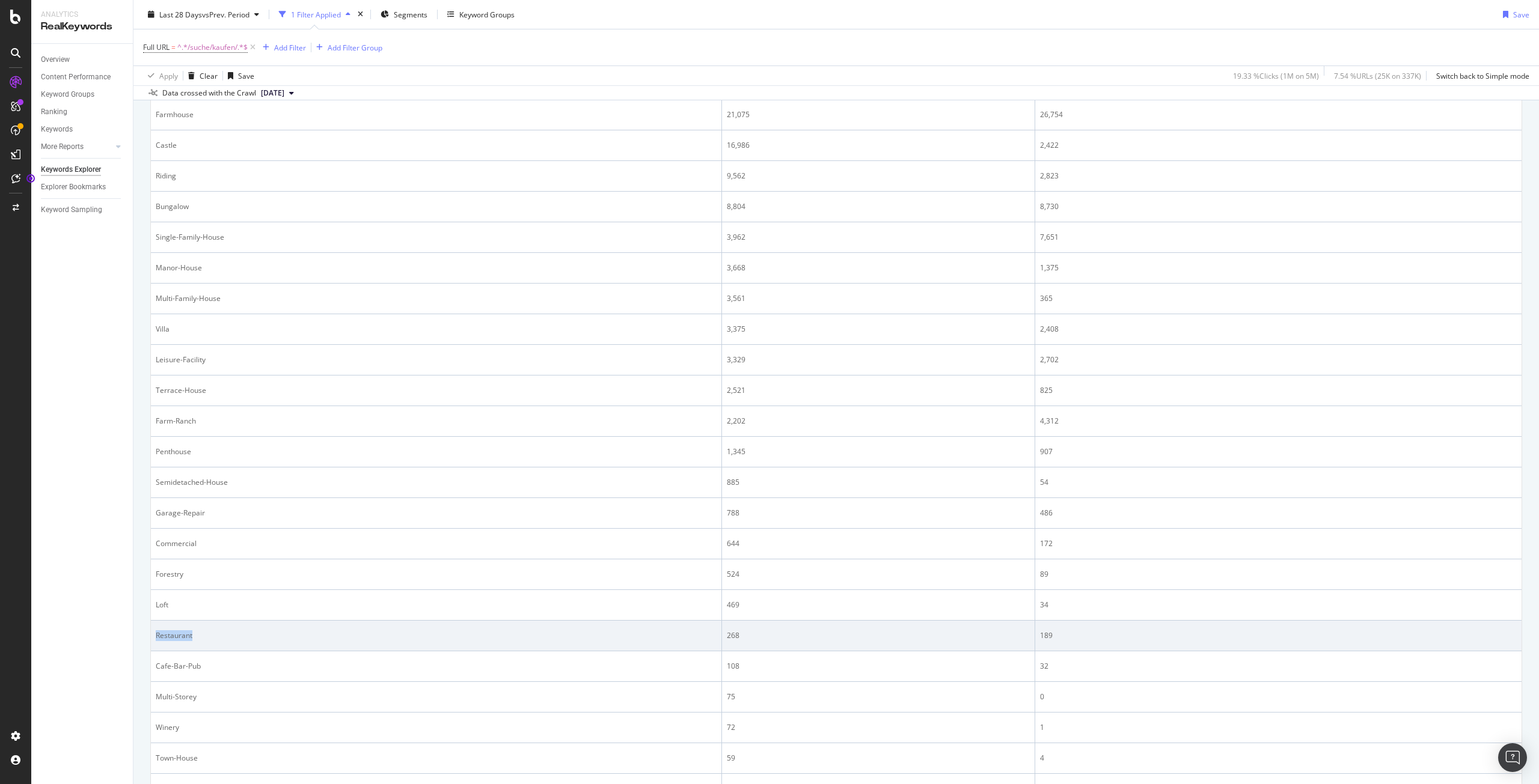
drag, startPoint x: 242, startPoint y: 630, endPoint x: 156, endPoint y: 639, distance: 86.5
click at [156, 639] on div "Restaurant" at bounding box center [436, 635] width 561 height 11
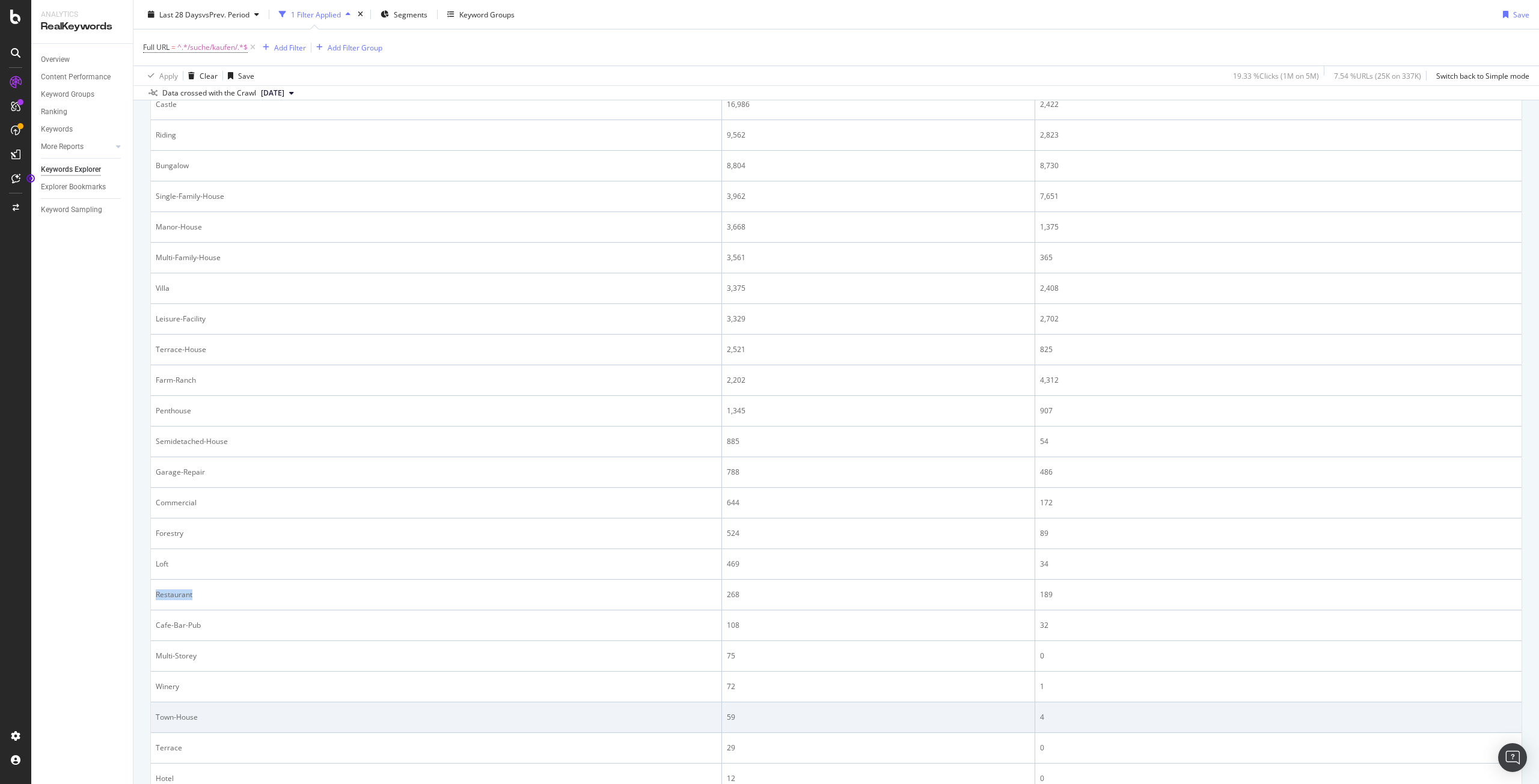
scroll to position [414, 0]
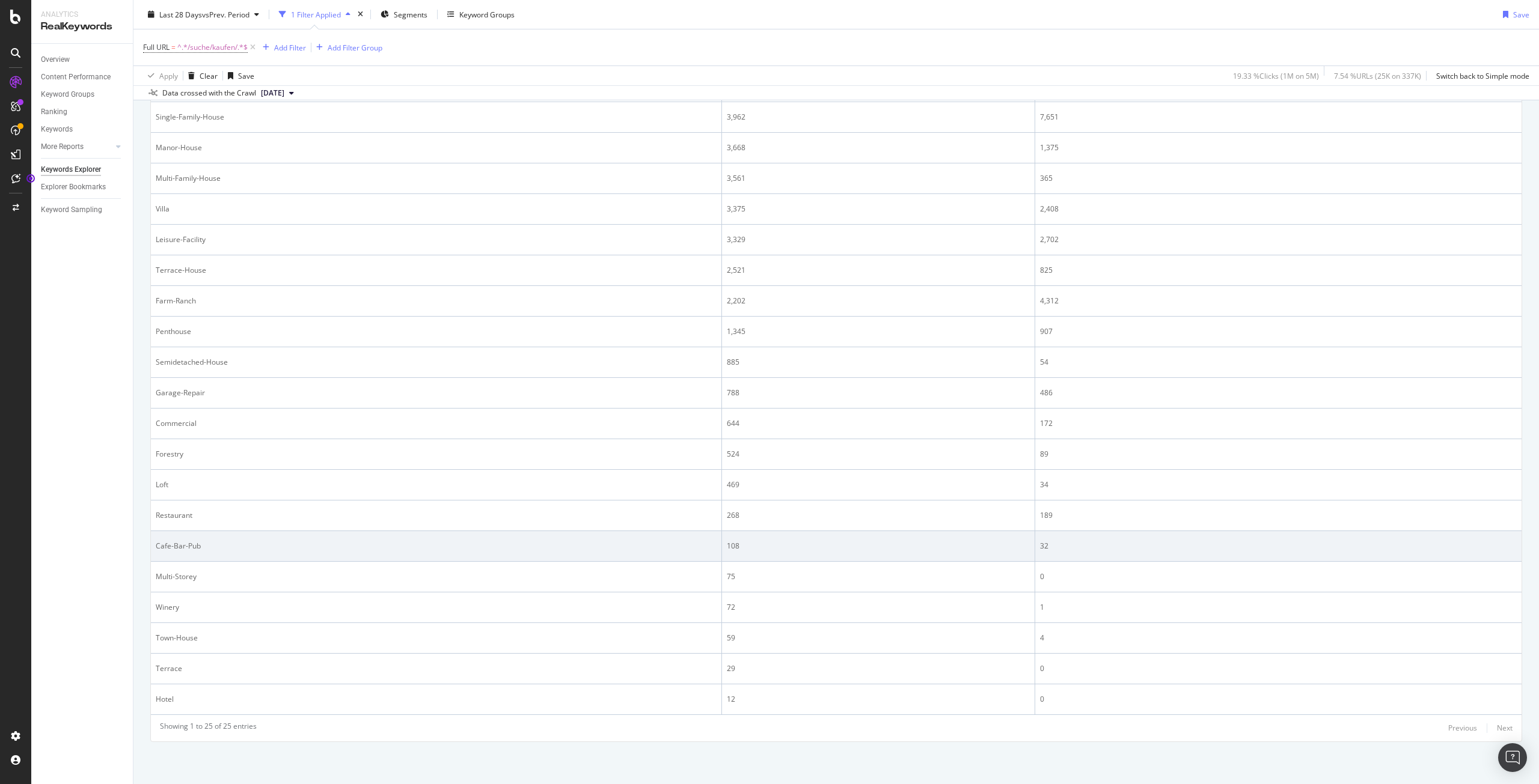
click at [206, 547] on div "Cafe-Bar-Pub" at bounding box center [436, 546] width 561 height 11
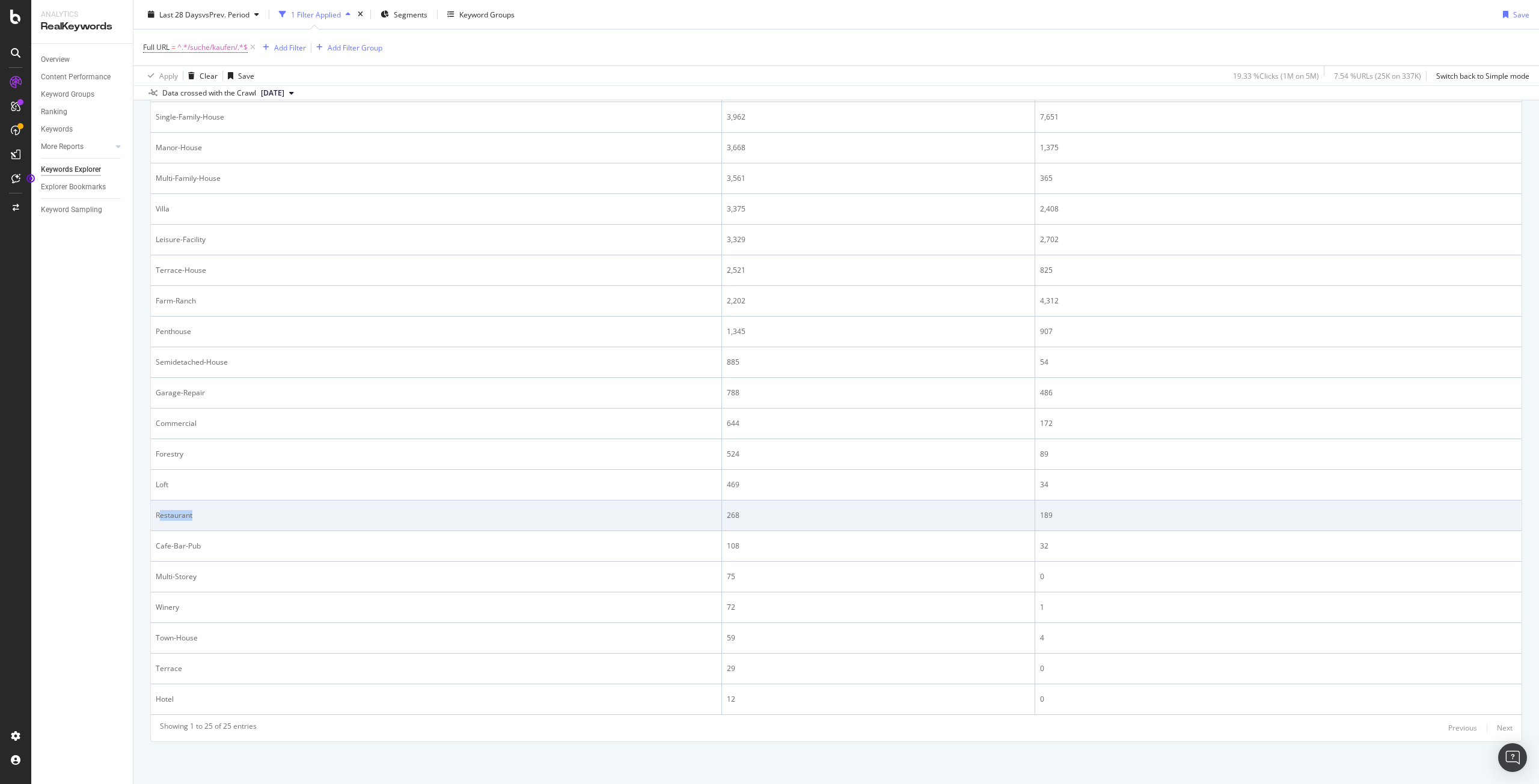
drag, startPoint x: 222, startPoint y: 517, endPoint x: 159, endPoint y: 515, distance: 63.0
click at [159, 515] on div "Restaurant" at bounding box center [436, 515] width 561 height 11
click at [206, 514] on div "Restaurant" at bounding box center [436, 515] width 561 height 11
drag, startPoint x: 195, startPoint y: 518, endPoint x: 157, endPoint y: 514, distance: 38.2
click at [157, 514] on div "Restaurant" at bounding box center [436, 515] width 561 height 11
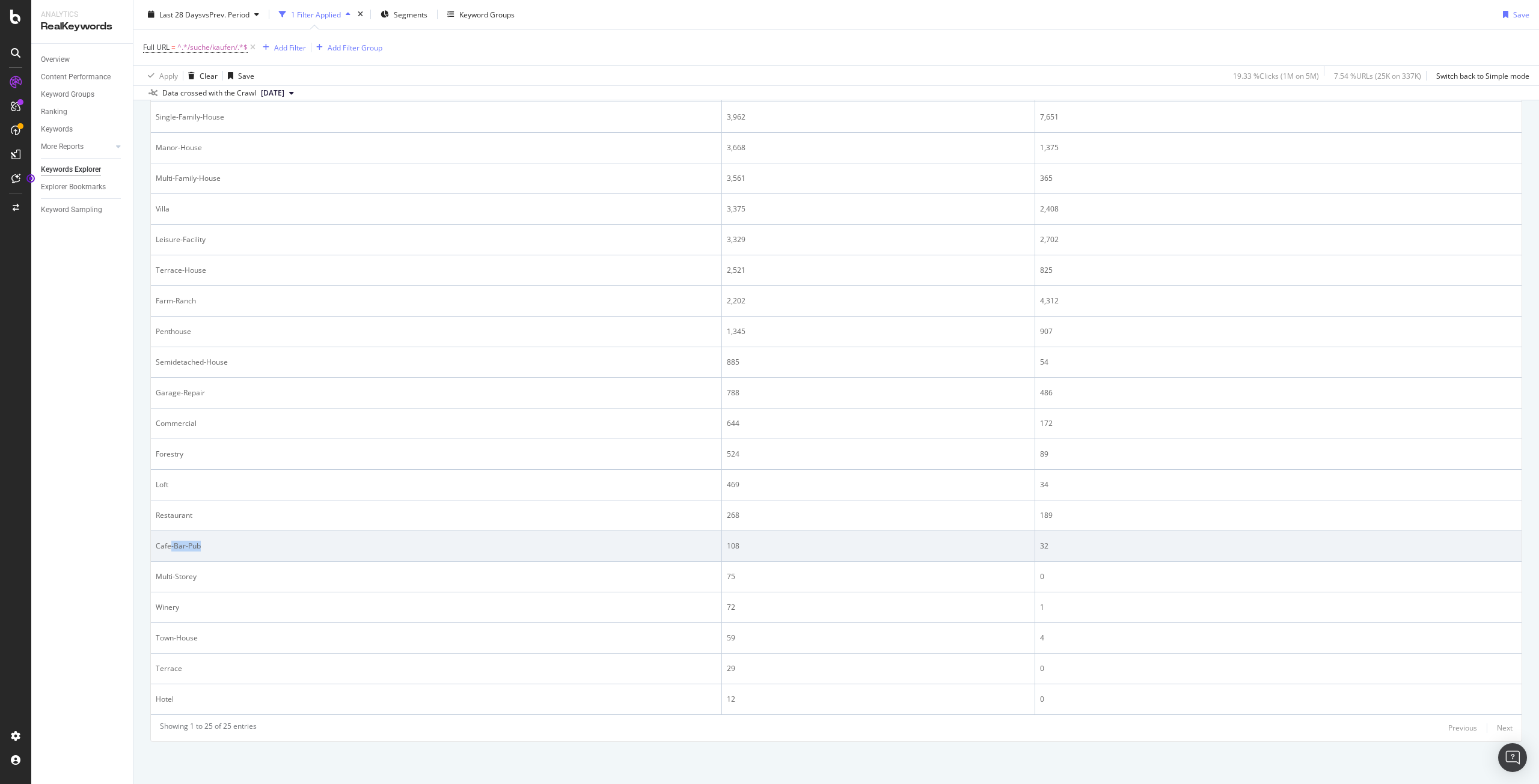
drag, startPoint x: 221, startPoint y: 551, endPoint x: 170, endPoint y: 546, distance: 51.2
click at [170, 546] on div "Cafe-Bar-Pub" at bounding box center [436, 546] width 561 height 11
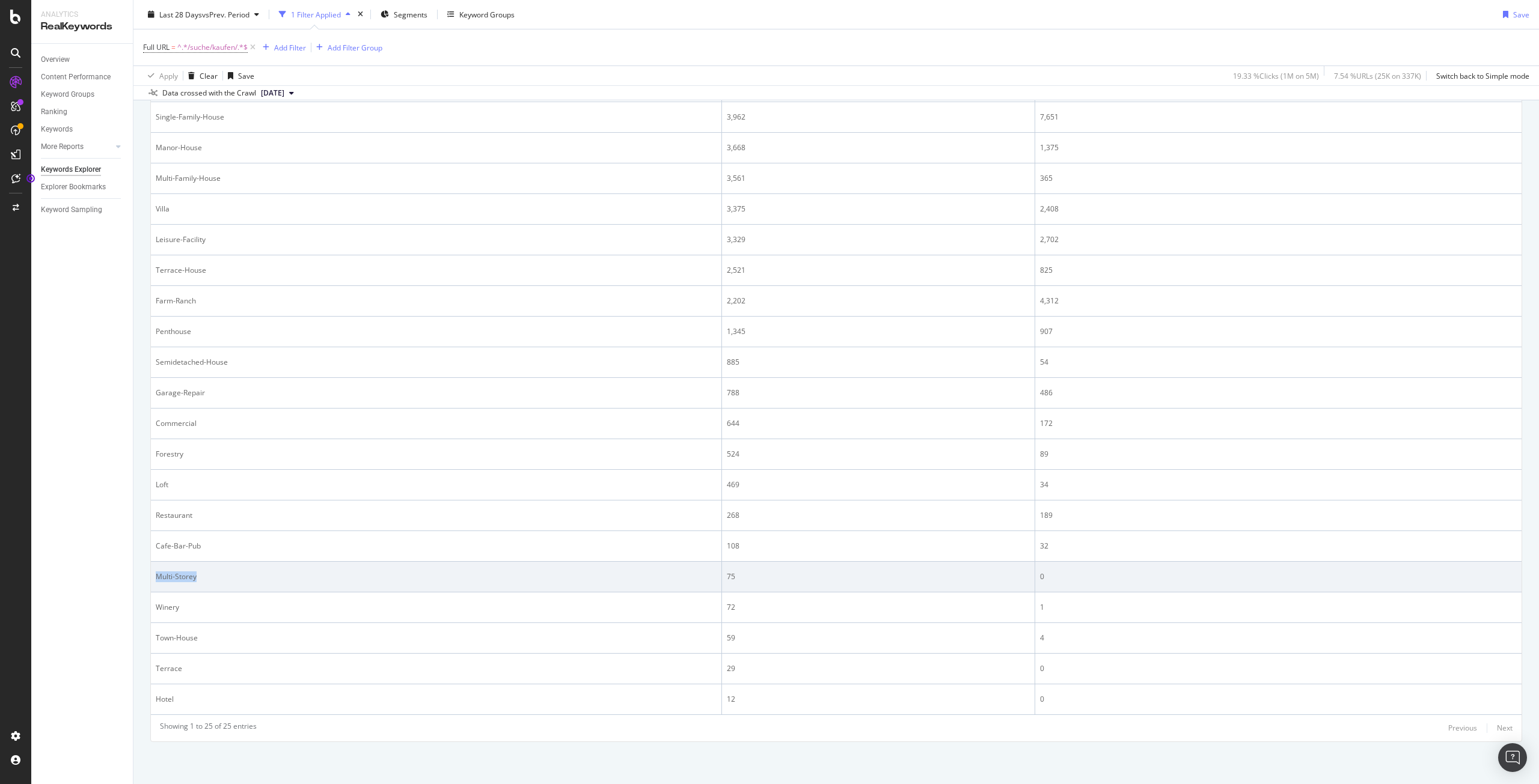
drag, startPoint x: 210, startPoint y: 572, endPoint x: 155, endPoint y: 578, distance: 55.3
click at [155, 578] on td "Multi-Storey" at bounding box center [436, 577] width 571 height 30
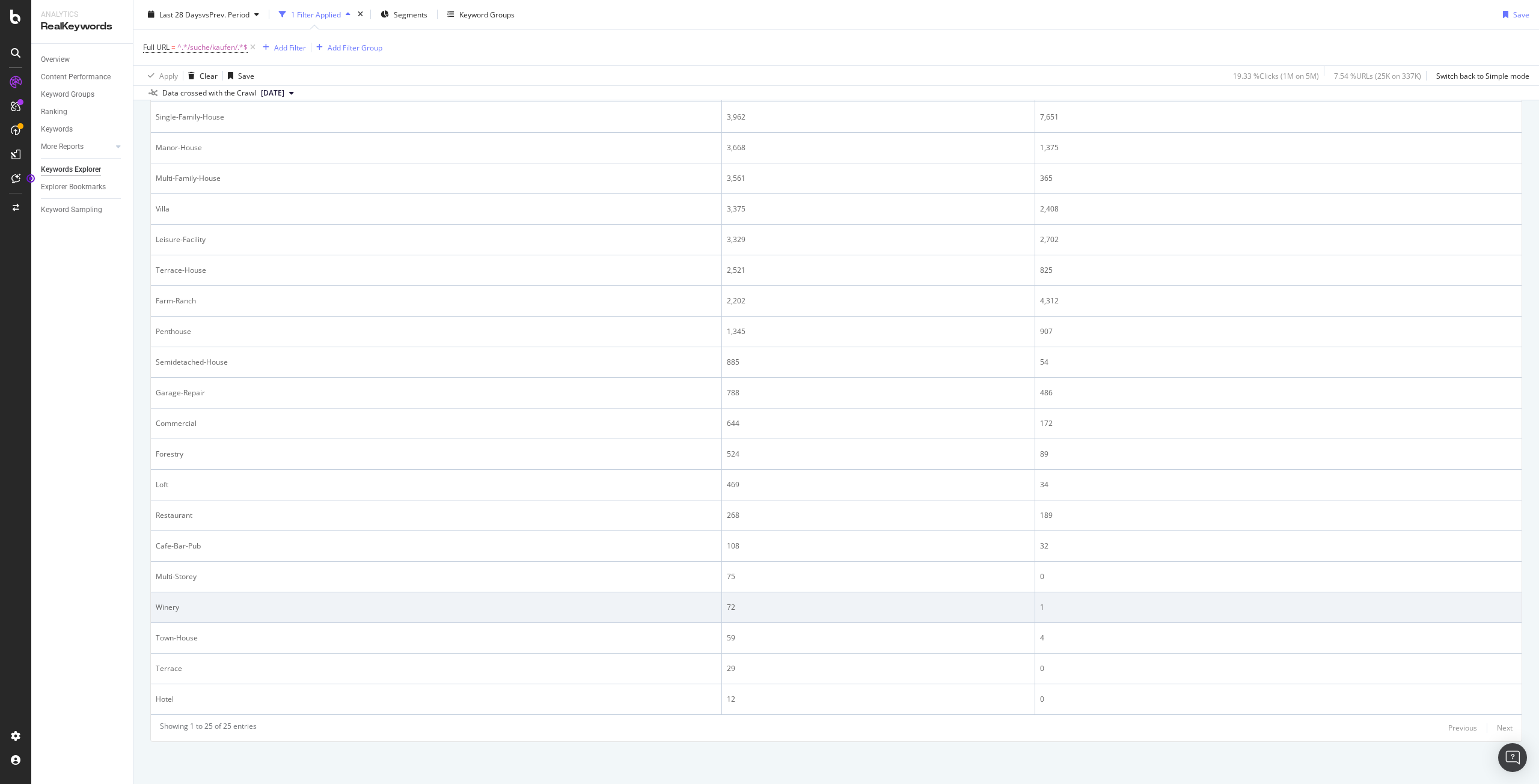
click at [215, 606] on div "Winery" at bounding box center [436, 607] width 561 height 11
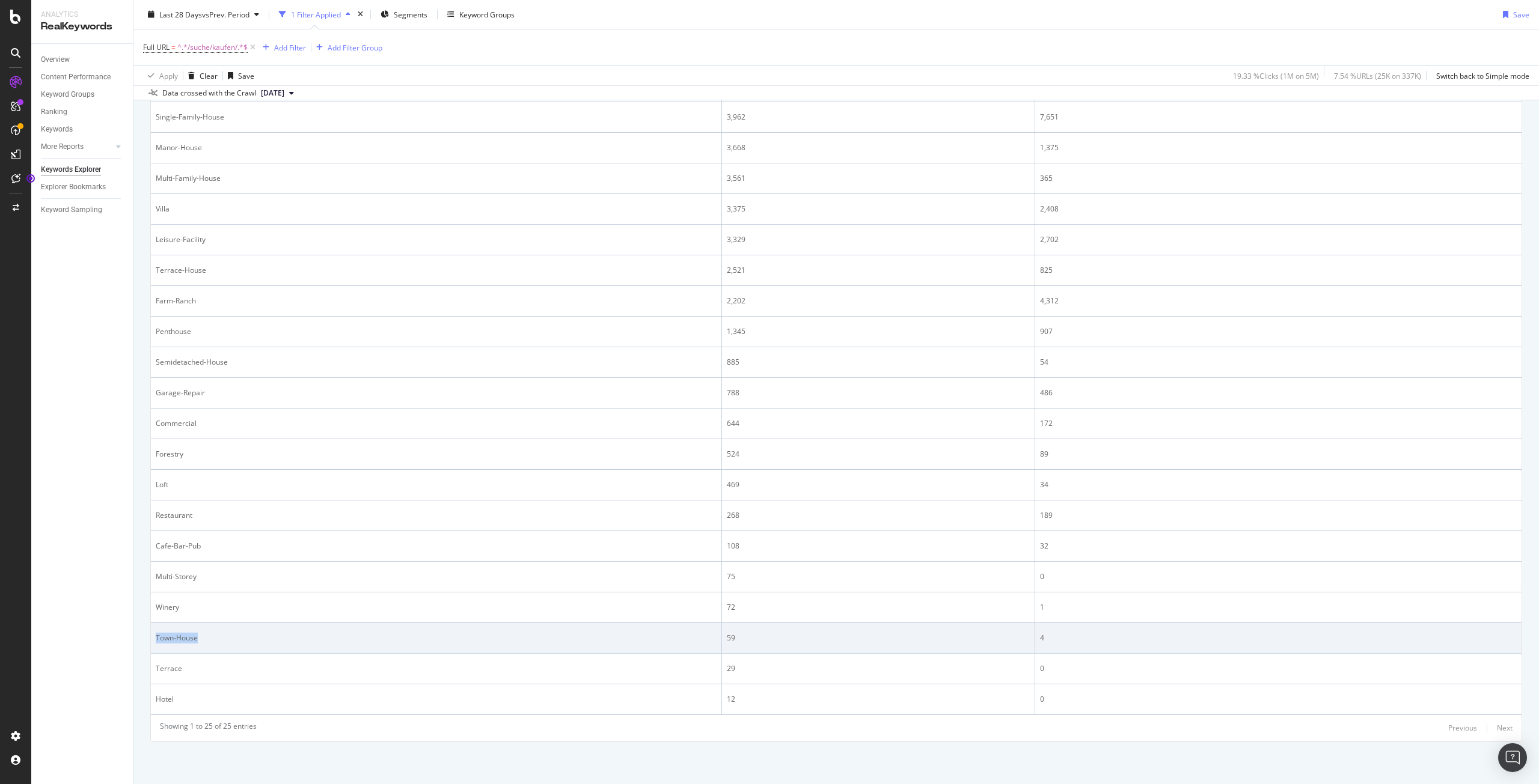
drag, startPoint x: 212, startPoint y: 637, endPoint x: 157, endPoint y: 637, distance: 55.0
click at [157, 637] on div "Town-House" at bounding box center [436, 638] width 561 height 11
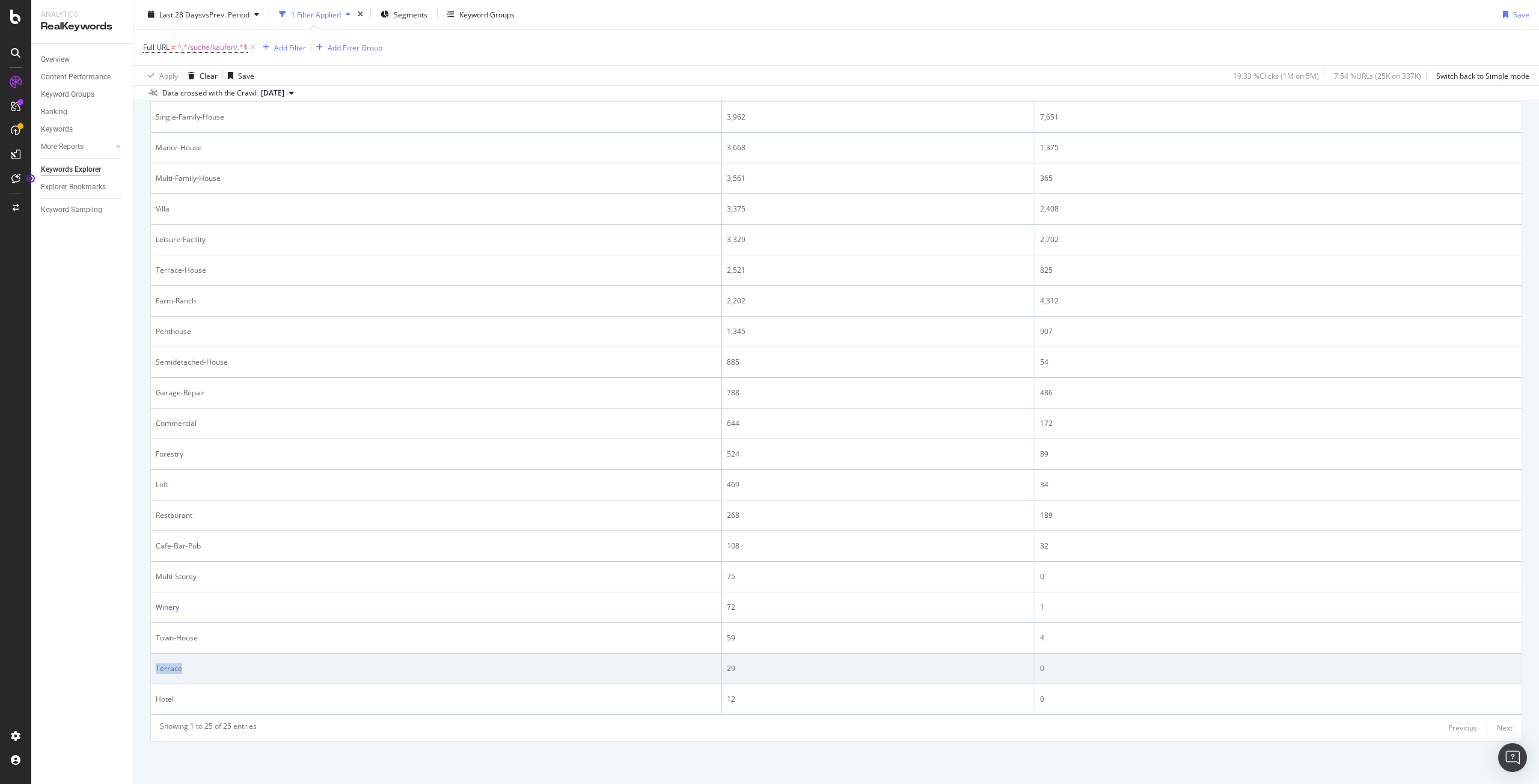
drag, startPoint x: 195, startPoint y: 672, endPoint x: 157, endPoint y: 668, distance: 38.2
click at [157, 668] on div "Terrace" at bounding box center [436, 669] width 561 height 11
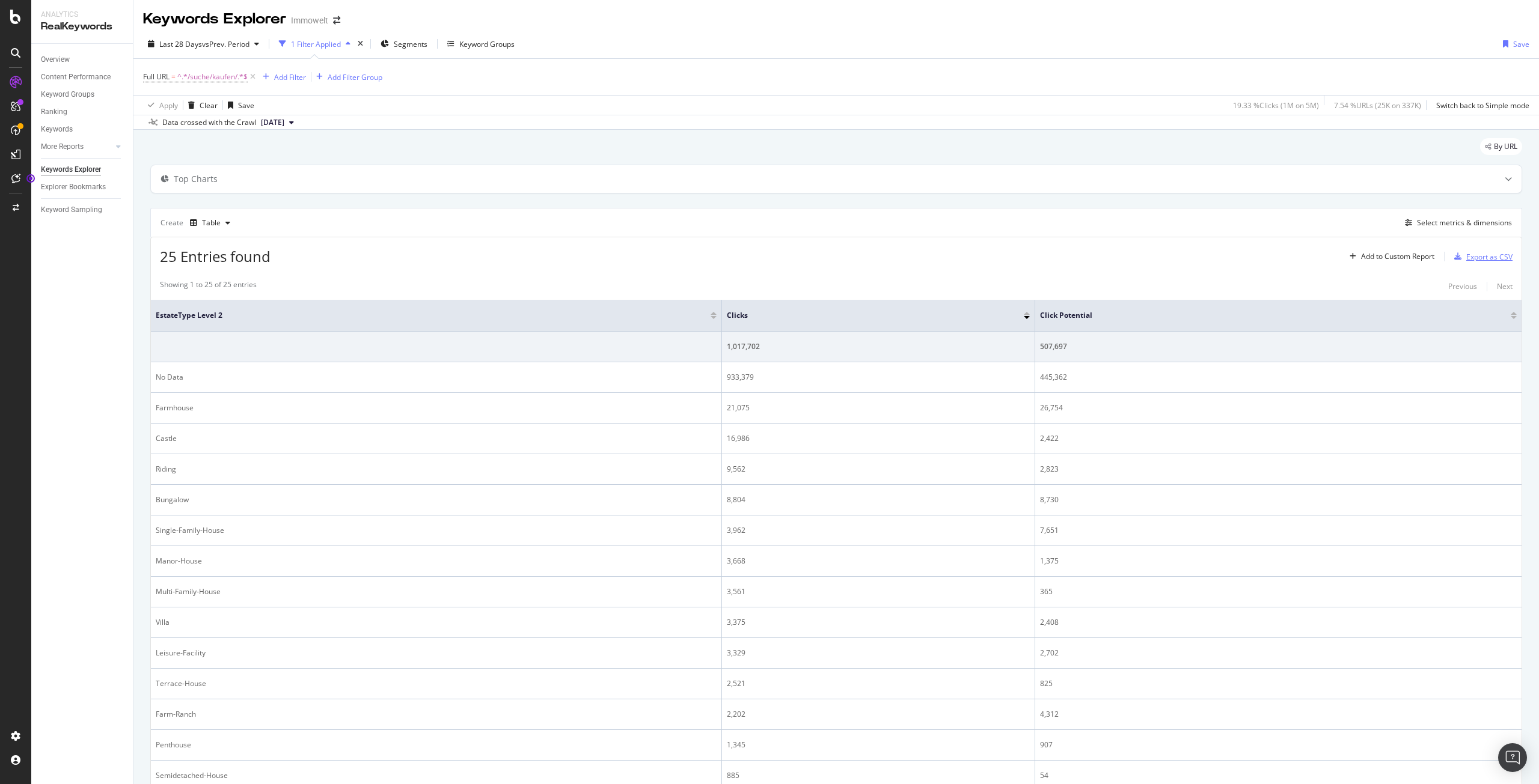
scroll to position [0, 0]
click at [1448, 222] on div "Select metrics & dimensions" at bounding box center [1465, 223] width 95 height 10
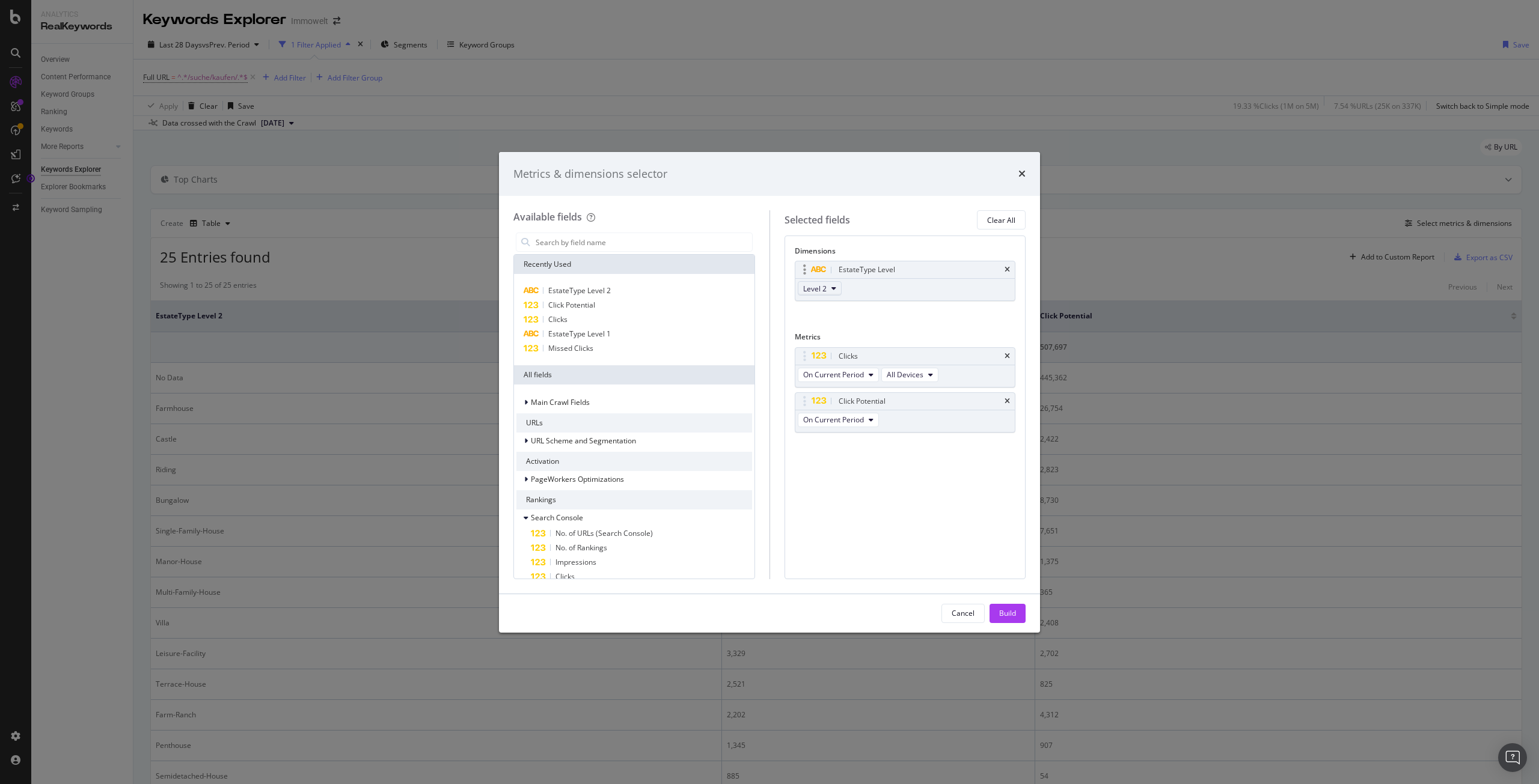
click at [838, 286] on button "Level 2" at bounding box center [820, 288] width 44 height 14
click at [822, 308] on span "Level 1" at bounding box center [820, 310] width 24 height 11
click at [1014, 615] on div "Build" at bounding box center [1008, 613] width 17 height 10
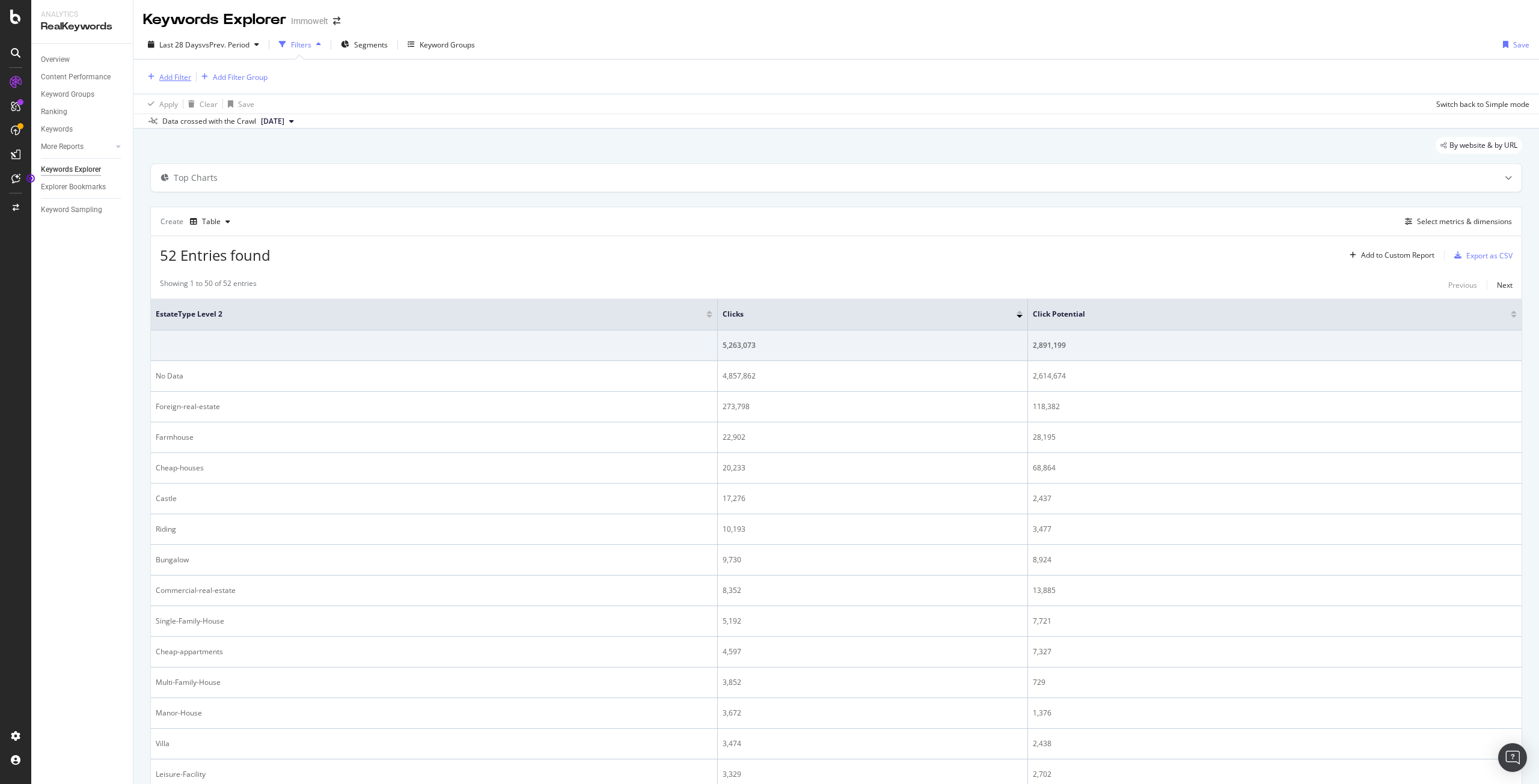
click at [181, 74] on div "Add Filter" at bounding box center [175, 77] width 32 height 10
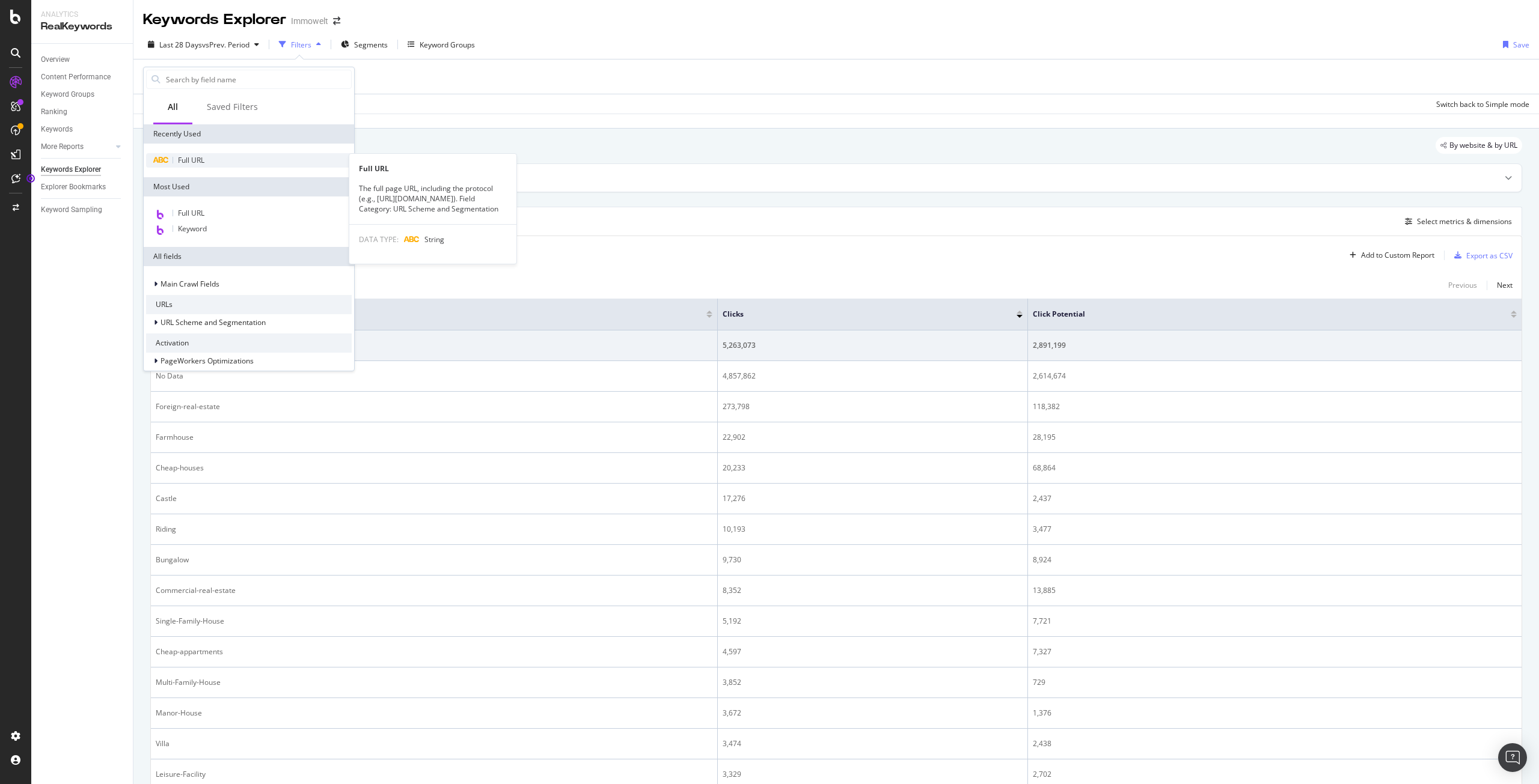
click at [250, 159] on div "Full URL" at bounding box center [249, 160] width 206 height 14
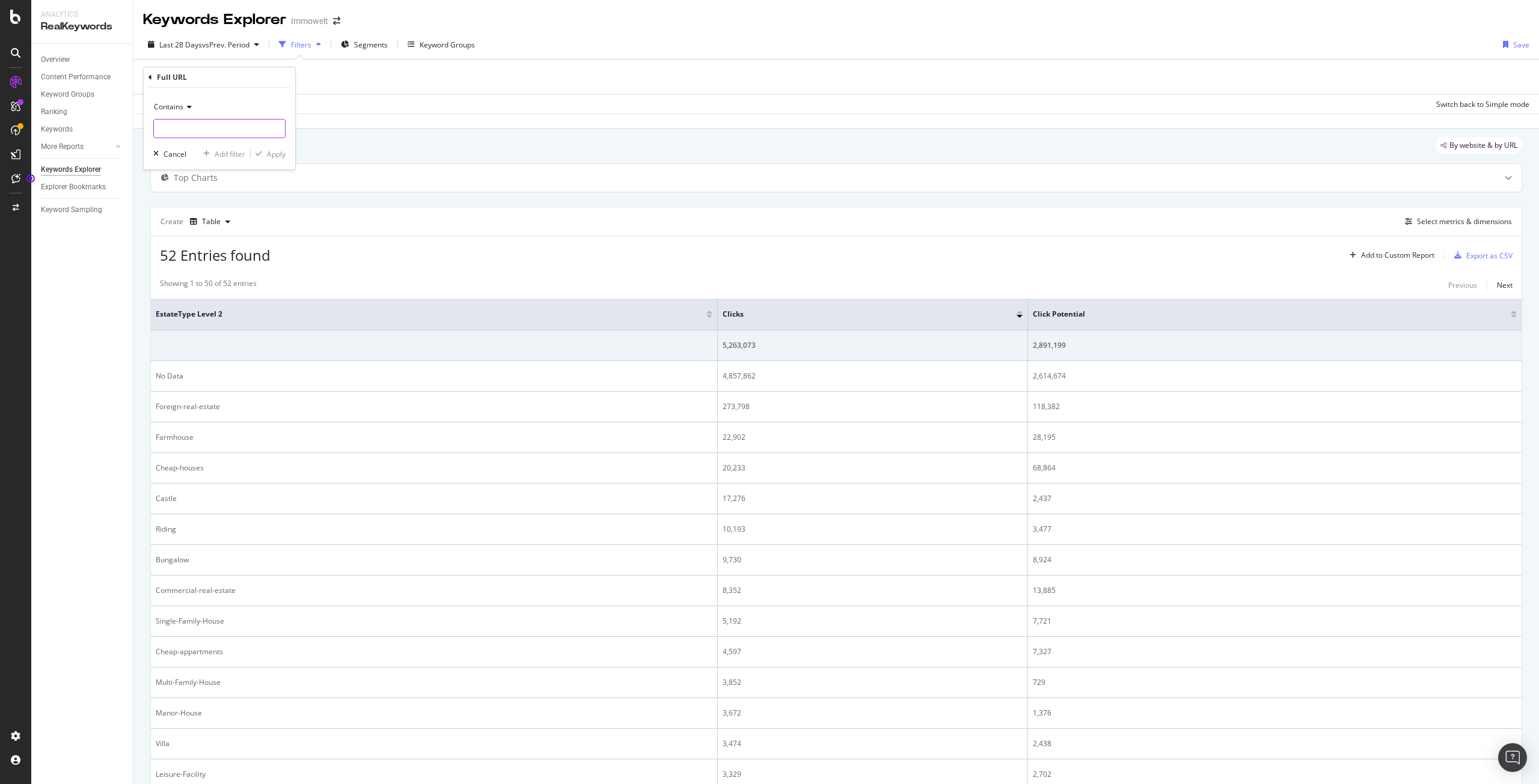
click at [238, 123] on input "text" at bounding box center [219, 129] width 131 height 19
type input "kauf"
click at [274, 153] on div "Apply" at bounding box center [277, 154] width 19 height 10
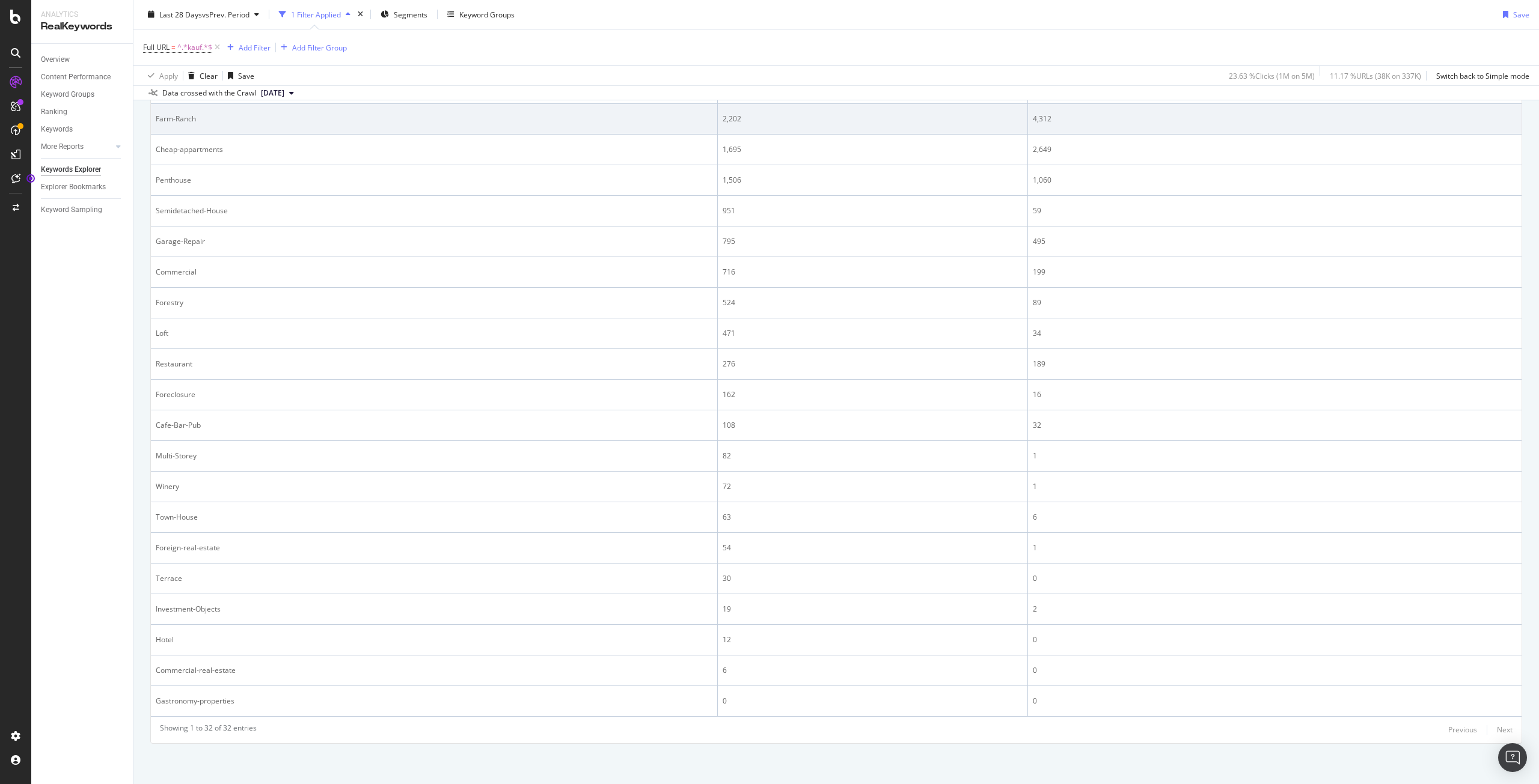
scroll to position [628, 0]
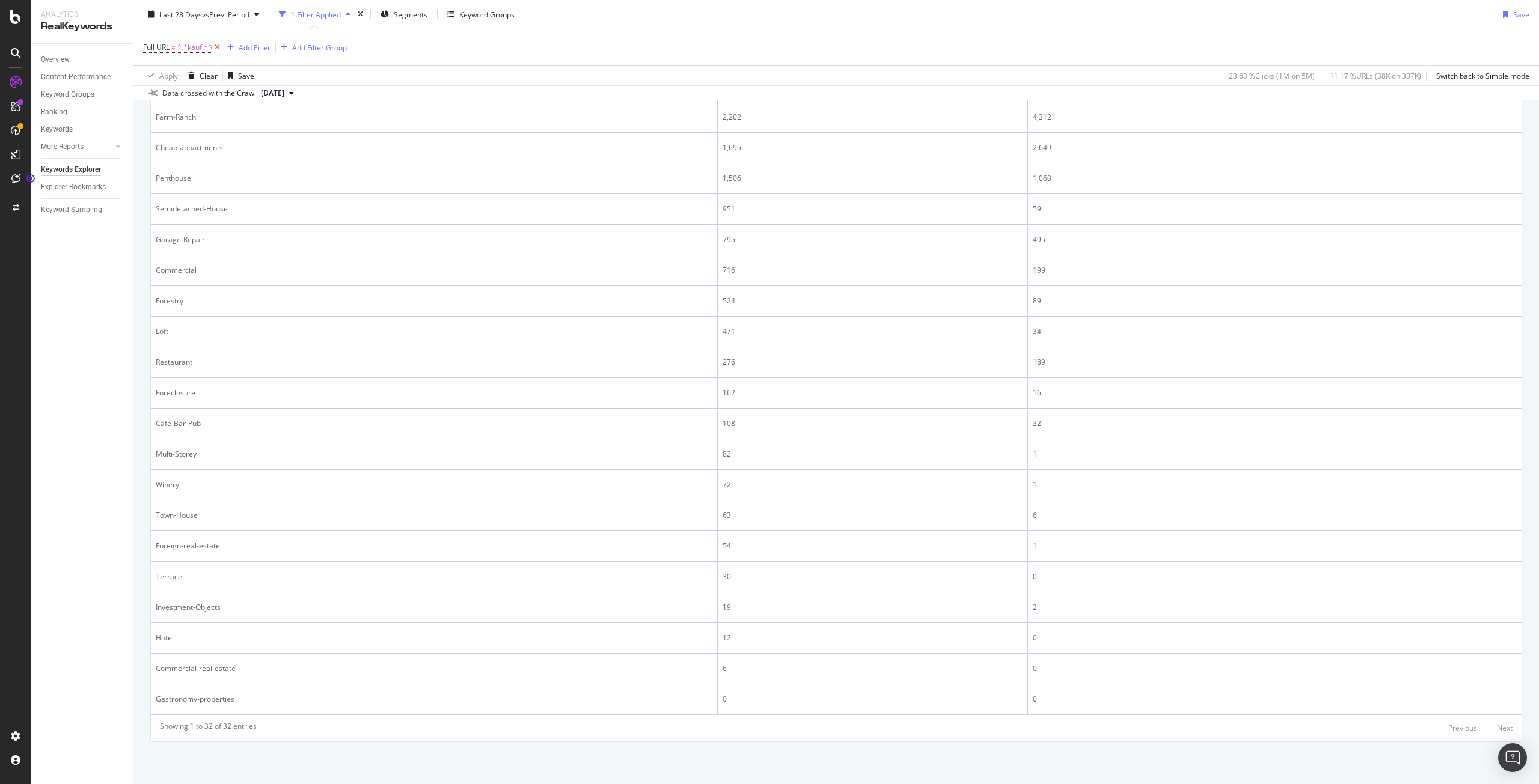
click at [217, 45] on icon at bounding box center [217, 47] width 10 height 12
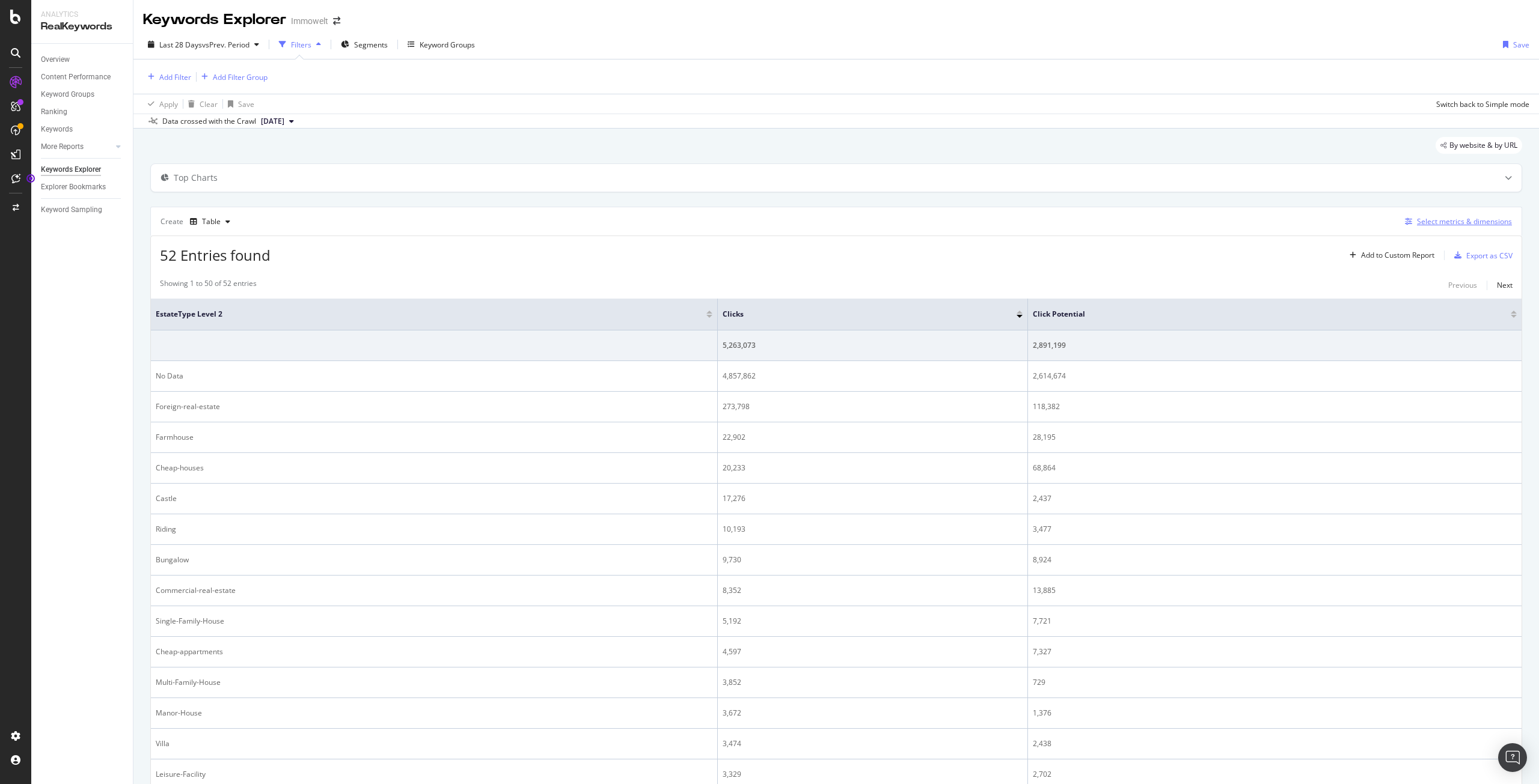
click at [1478, 219] on div "Select metrics & dimensions" at bounding box center [1465, 222] width 95 height 10
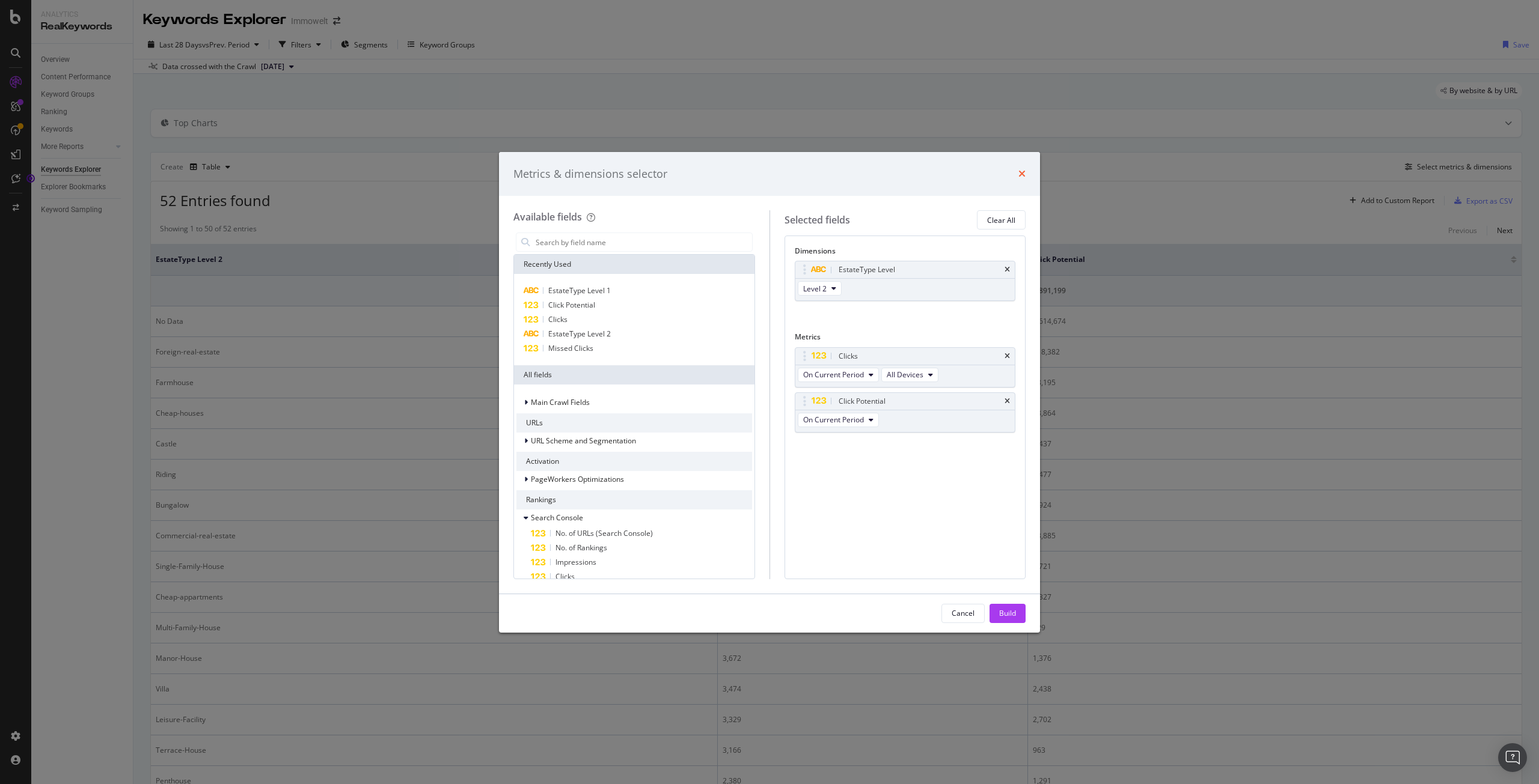
click at [1027, 173] on div "Metrics & dimensions selector" at bounding box center [770, 174] width 541 height 45
click at [1023, 172] on icon "times" at bounding box center [1022, 173] width 8 height 9
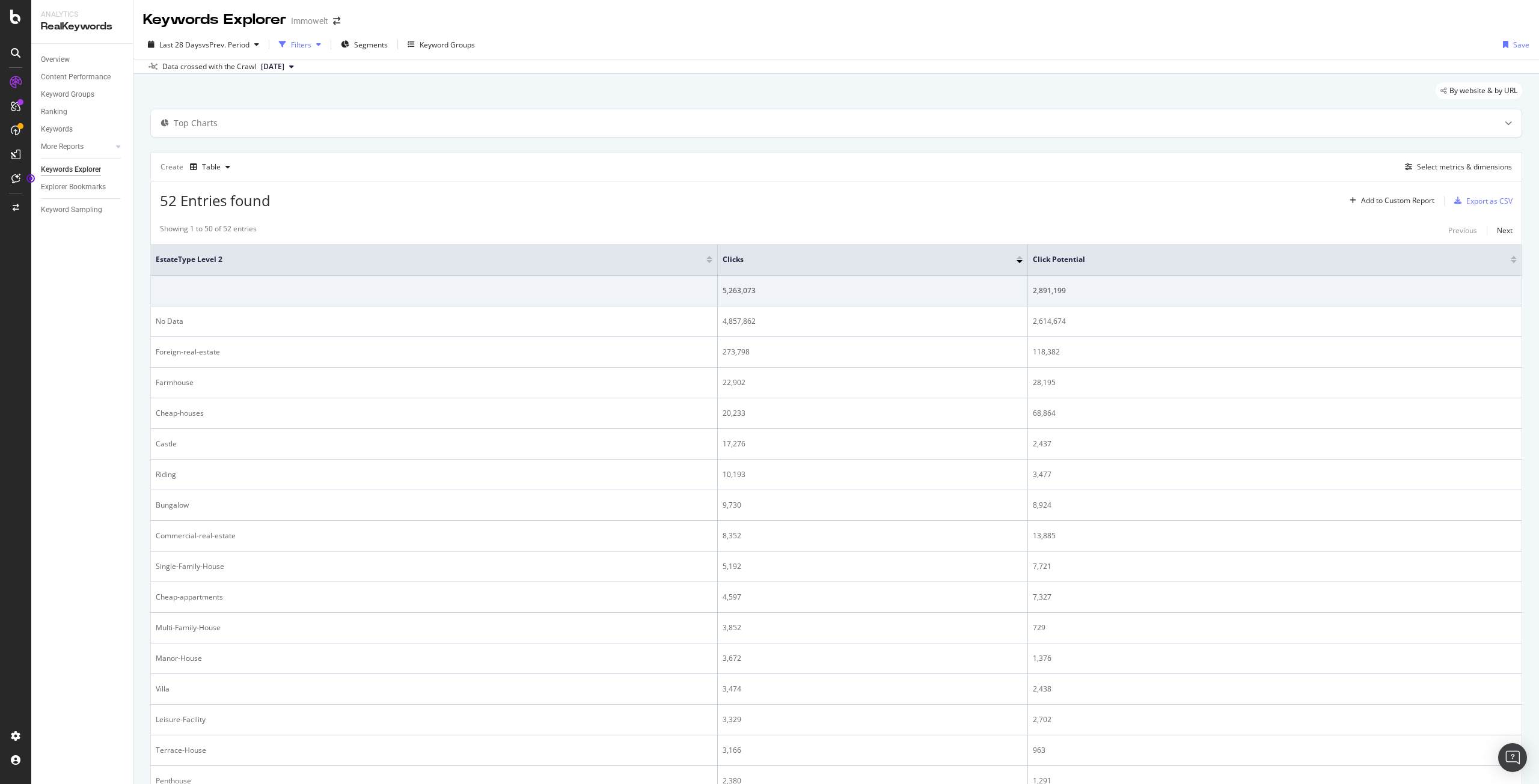
click at [300, 47] on div "Filters" at bounding box center [301, 45] width 20 height 10
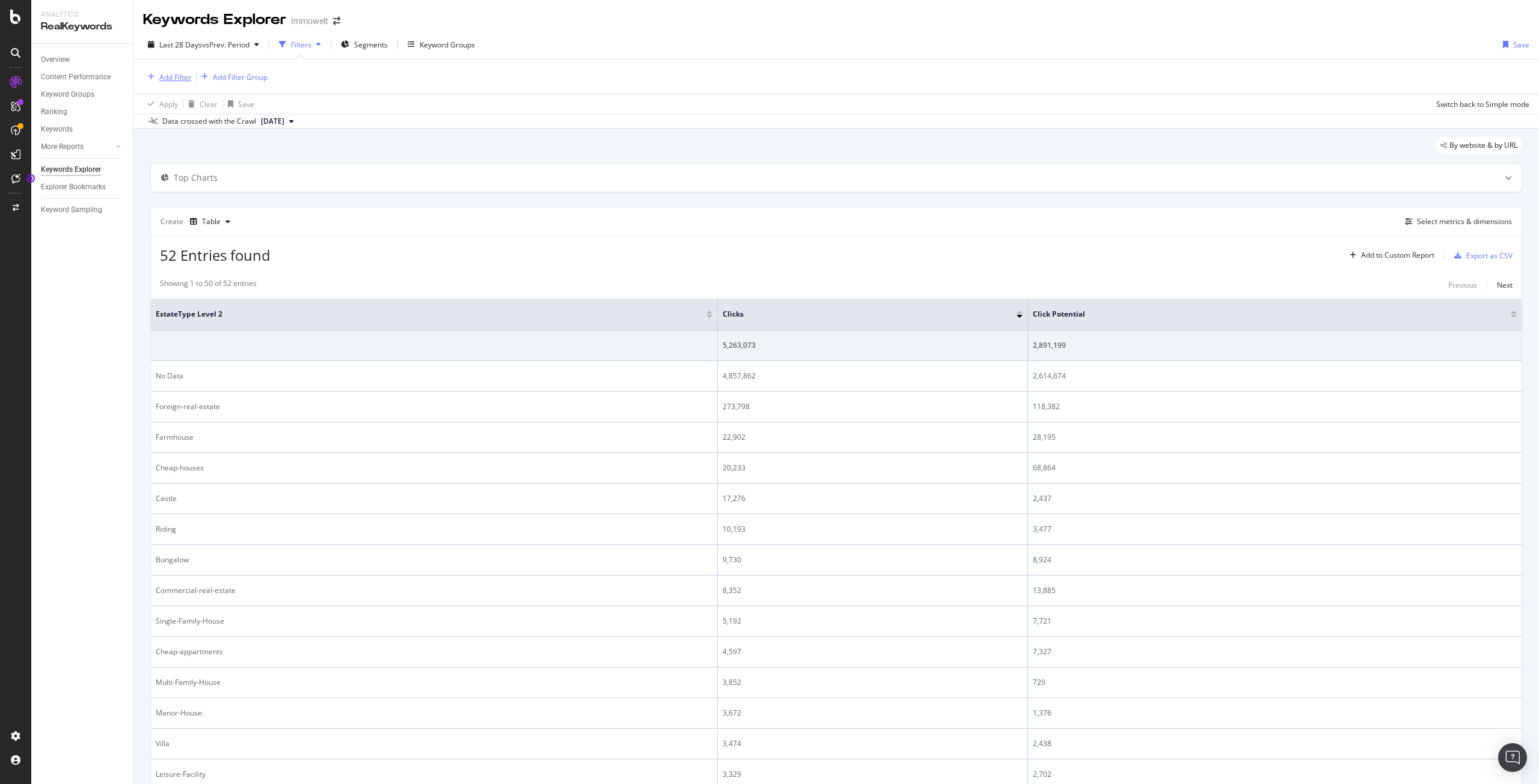
click at [173, 78] on div "Add Filter" at bounding box center [175, 77] width 32 height 10
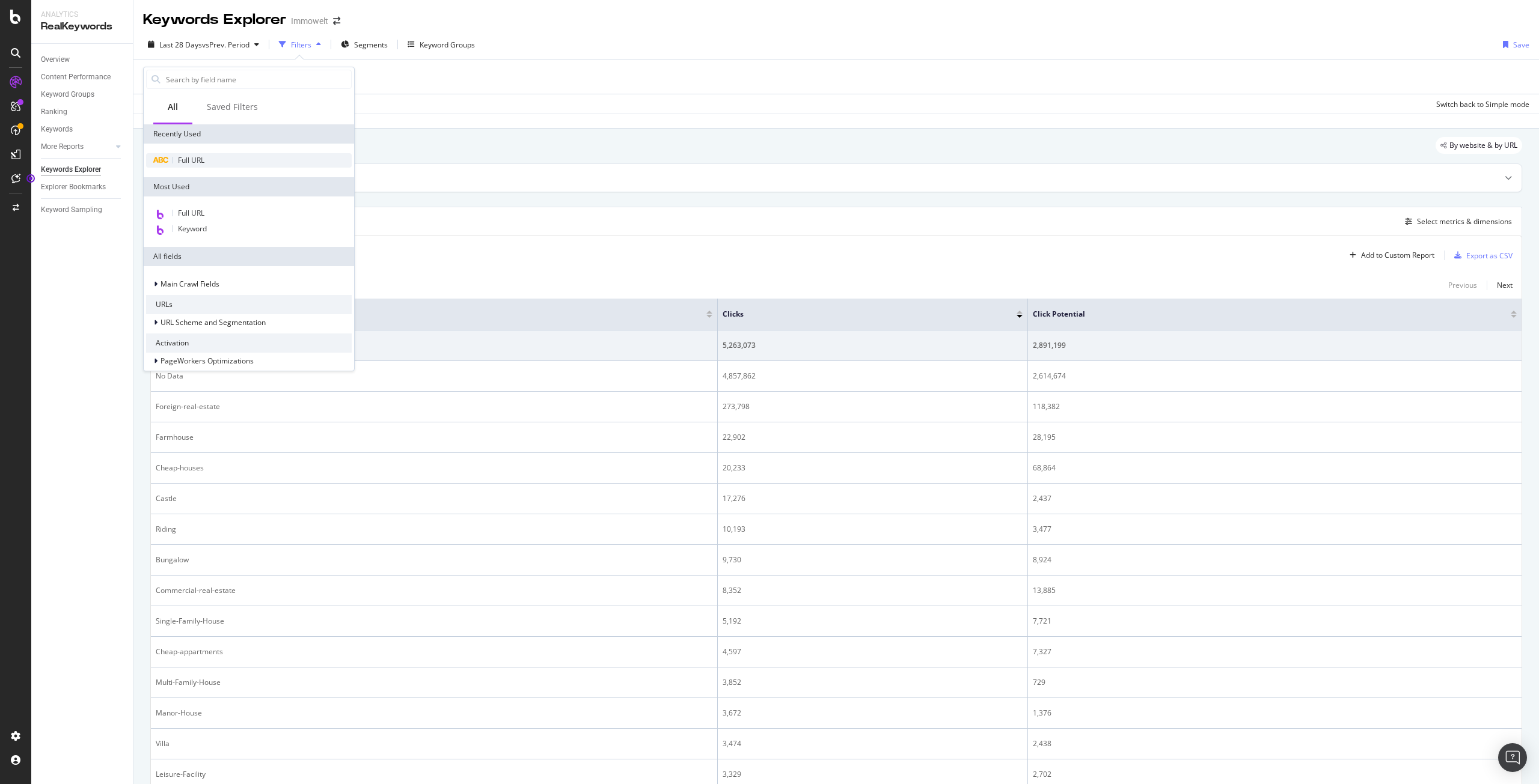
click at [194, 157] on span "Full URL" at bounding box center [190, 160] width 26 height 10
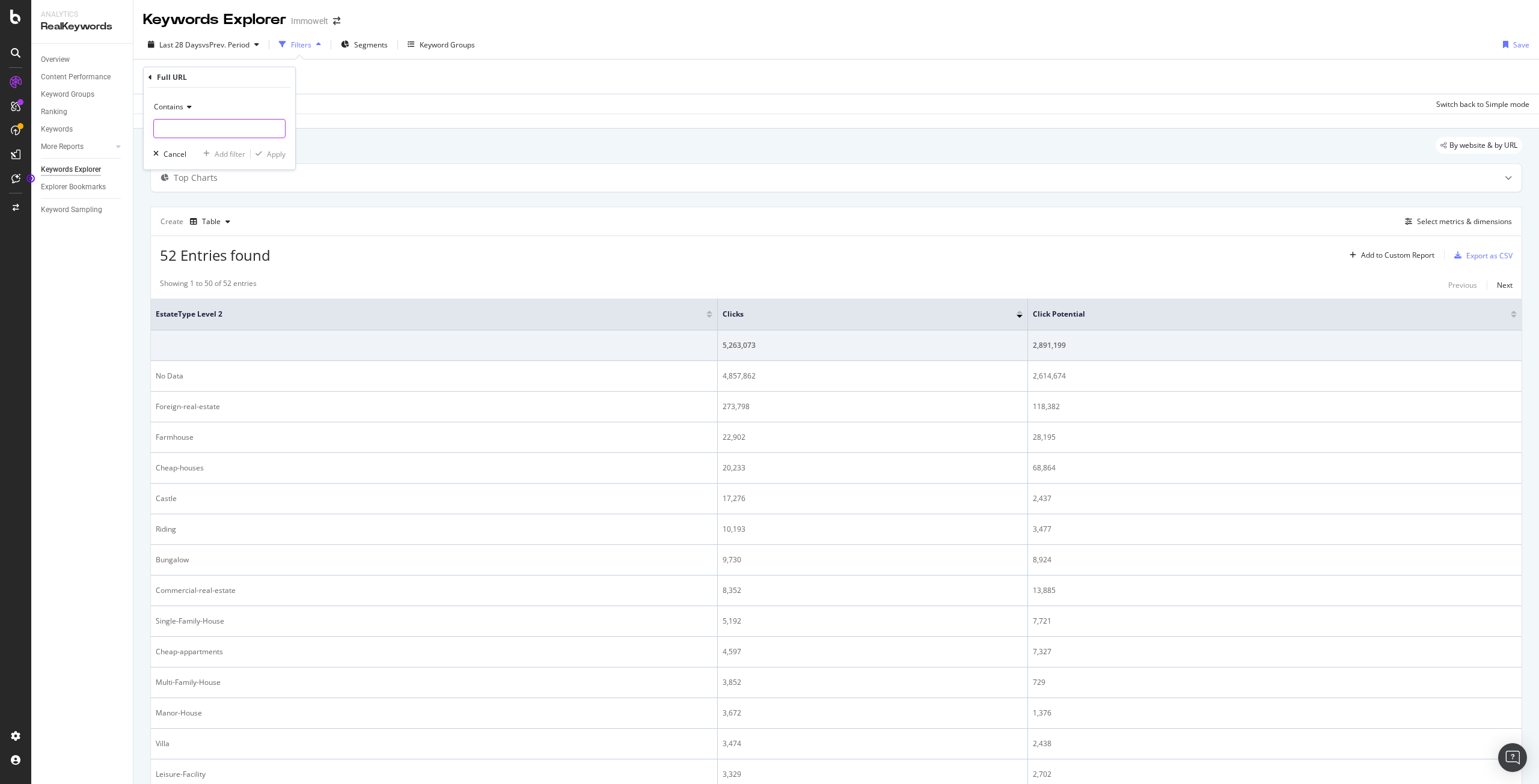
click at [207, 134] on input "text" at bounding box center [219, 129] width 131 height 19
paste input "/suche/kaufen/"
type input "/suche/kaufen/"
click at [272, 151] on div "Apply" at bounding box center [277, 154] width 19 height 10
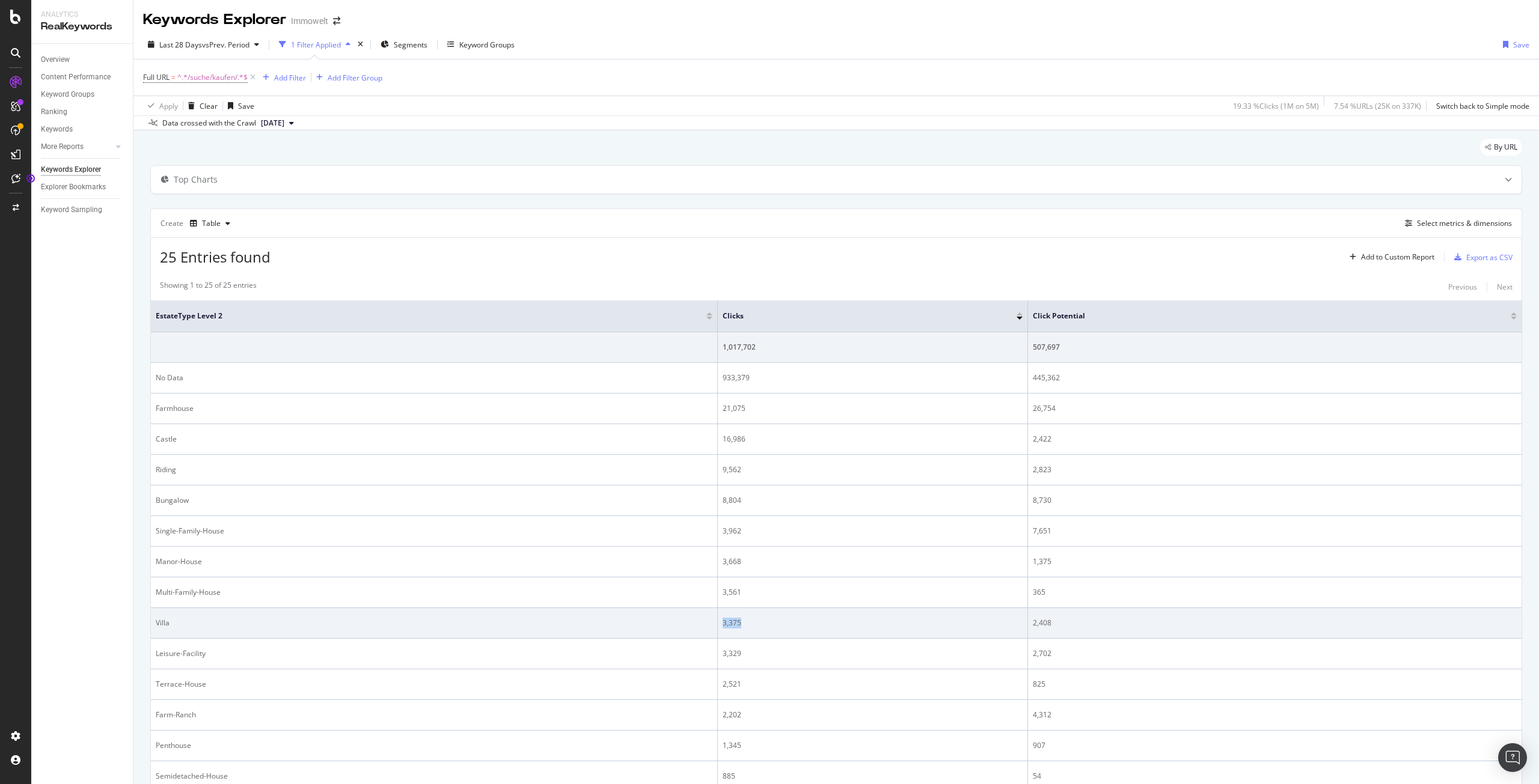
drag, startPoint x: 721, startPoint y: 622, endPoint x: 745, endPoint y: 622, distance: 24.0
click at [745, 622] on td "3,375" at bounding box center [872, 623] width 311 height 30
